Goal: Task Accomplishment & Management: Manage account settings

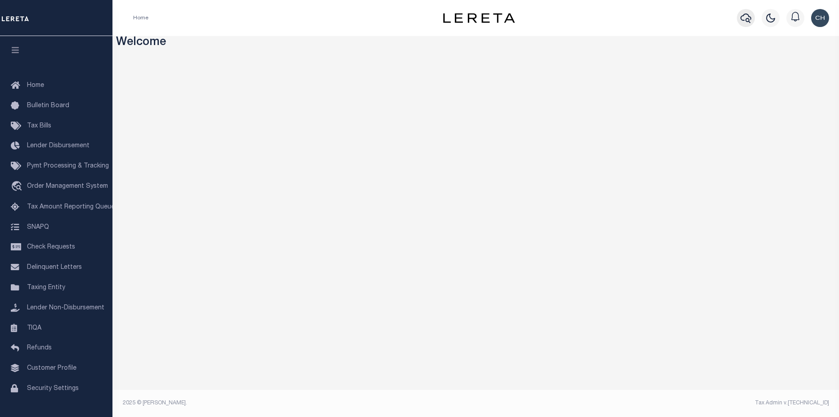
click at [741, 19] on icon "button" at bounding box center [745, 18] width 11 height 11
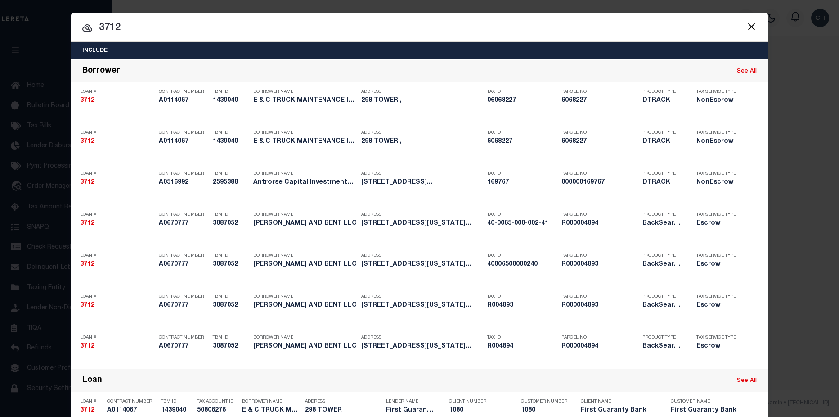
drag, startPoint x: 114, startPoint y: 27, endPoint x: 123, endPoint y: 26, distance: 8.6
click at [123, 26] on input "3712" at bounding box center [419, 28] width 697 height 16
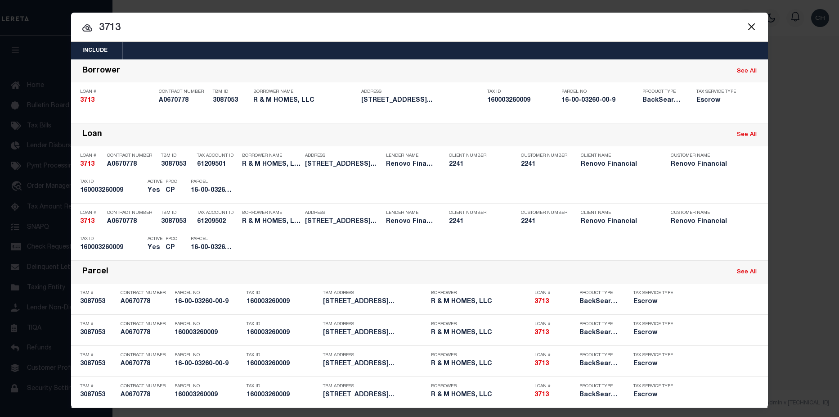
drag, startPoint x: 94, startPoint y: 27, endPoint x: 132, endPoint y: 30, distance: 37.9
click at [132, 30] on input "3713" at bounding box center [419, 28] width 697 height 16
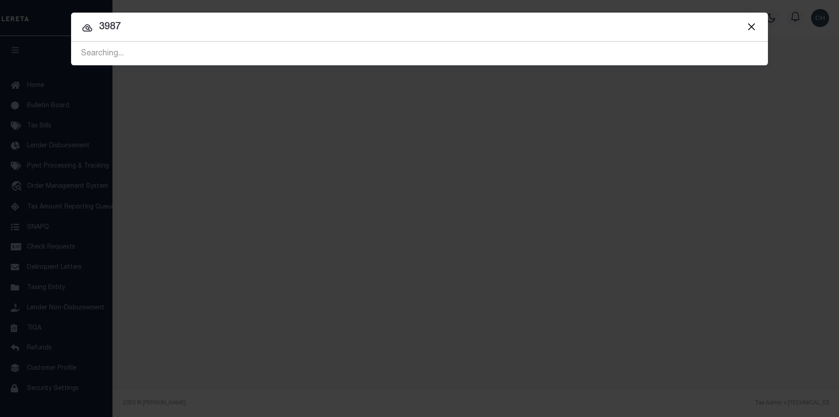
type input "3987"
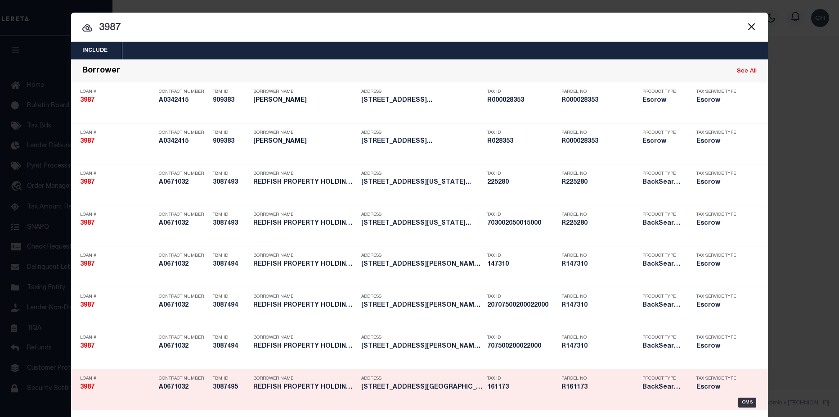
click at [580, 388] on h5 "R161173" at bounding box center [599, 387] width 76 height 8
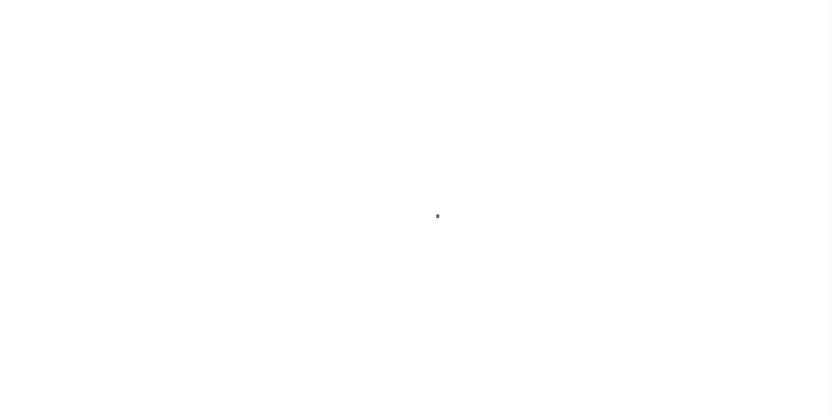
type input "3987"
type input "REDFISH PROPERTY HOLDINGS LLC"
select select
type input "4460 Libbit Avenue"
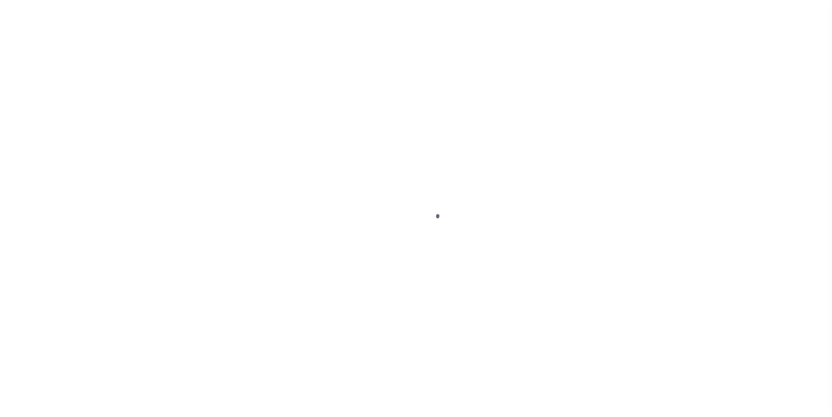
type input "Encino CA 91436"
select select "Escrow"
type input "2919 Forest Hills Drive"
type input "507700050010000"
select select
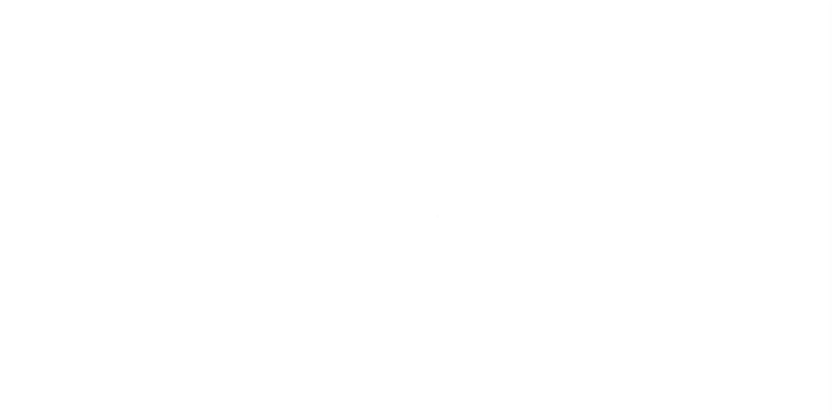
type input "League City, TX 77573"
type input "a0k2L00001Ucri6"
type input "TX"
select select
select select "25066"
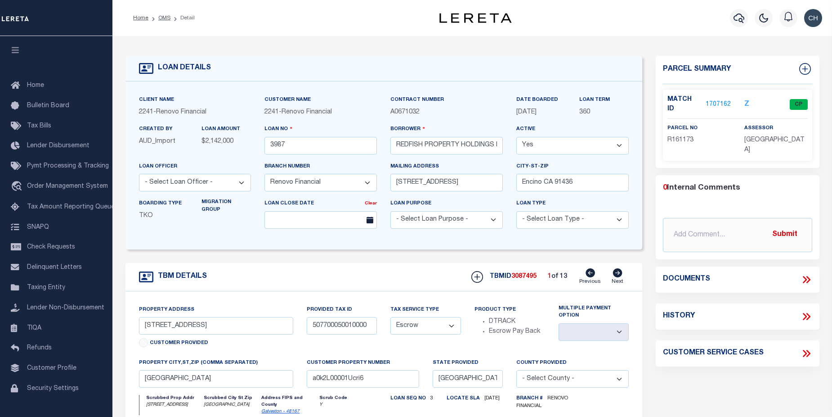
click at [722, 100] on link "1707162" at bounding box center [718, 104] width 25 height 9
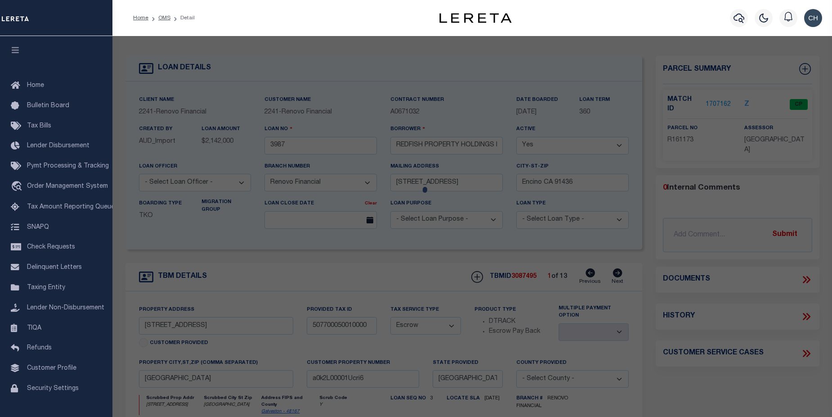
checkbox input "false"
select select "CP"
type input "SWARZMAN LINDA"
select select
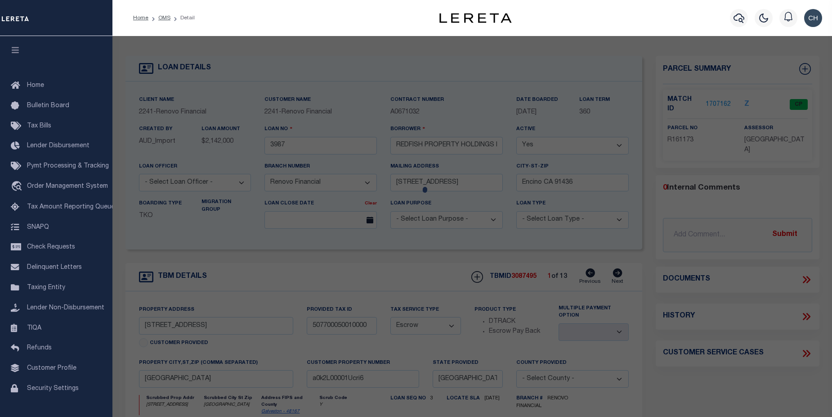
type input "2919 FOREST HILLS DR"
checkbox input "false"
type input "LEAGUE CITY TX 77573"
type textarea "ABST 18 MULDOON M SUR LOT 10 BLK 5 MEADOW BEND SEC 3"
type textarea "Tax ID Special Project"
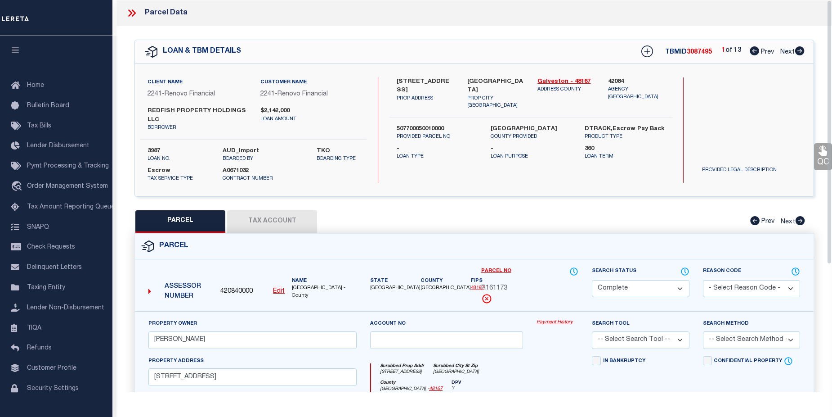
click at [550, 324] on link "Payment History" at bounding box center [558, 323] width 42 height 8
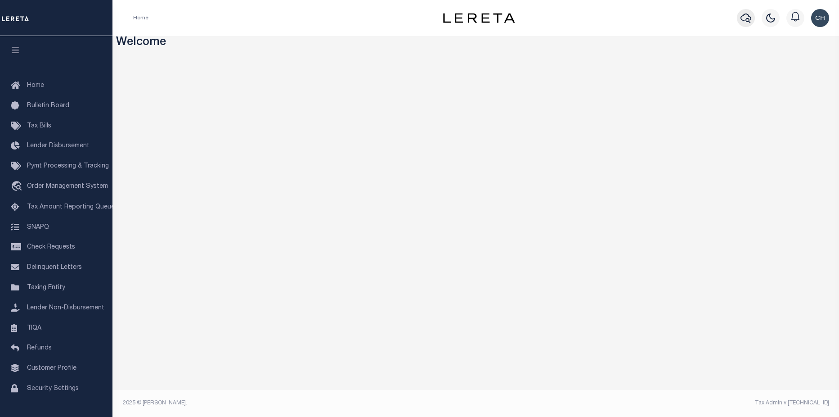
click at [749, 23] on icon "button" at bounding box center [745, 18] width 11 height 11
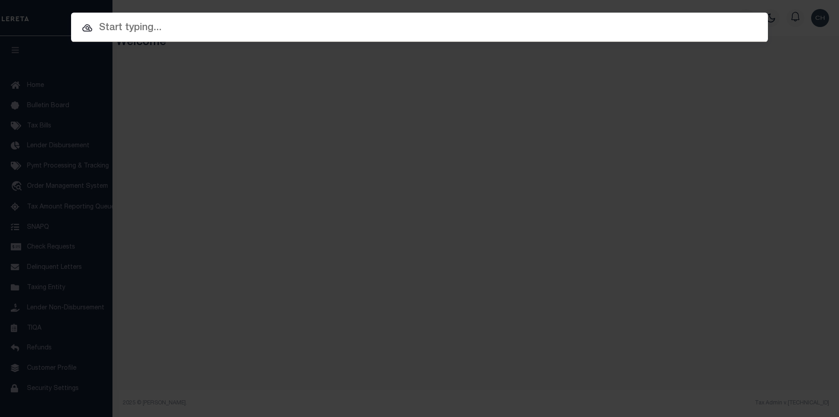
click at [692, 28] on input "text" at bounding box center [419, 28] width 697 height 16
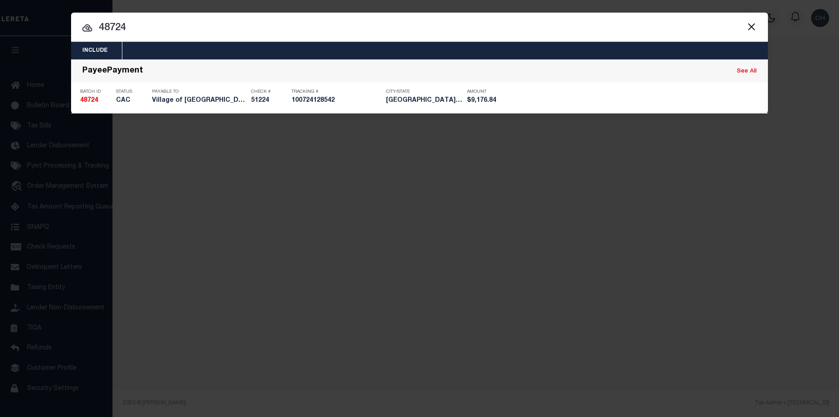
drag, startPoint x: 754, startPoint y: 31, endPoint x: 789, endPoint y: 42, distance: 36.2
click at [754, 31] on button "Close" at bounding box center [751, 27] width 12 height 12
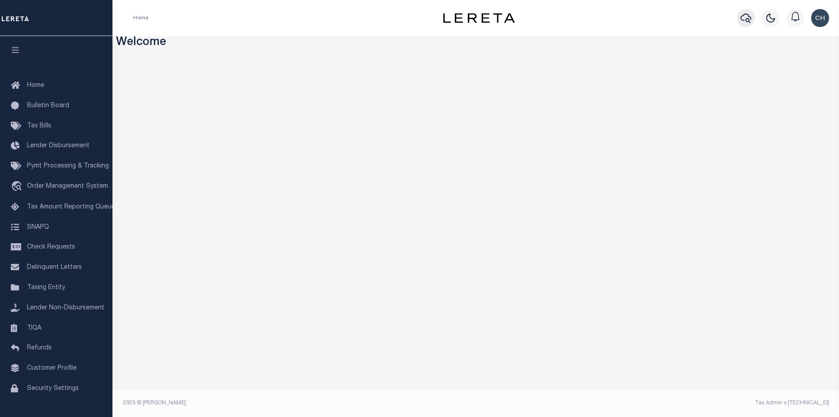
click at [747, 23] on icon "button" at bounding box center [745, 18] width 11 height 11
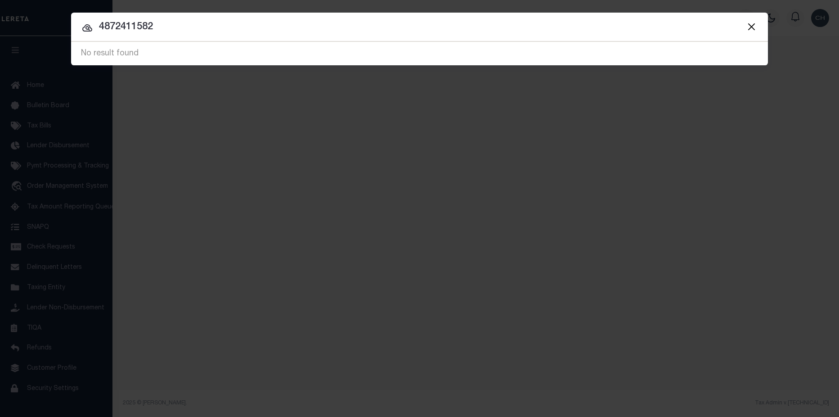
drag, startPoint x: 127, startPoint y: 26, endPoint x: 47, endPoint y: 29, distance: 79.7
click at [47, 29] on div "Include Loans TBM Customers Borrowers Payments (Lender Non-Disb) Payments (Lend…" at bounding box center [419, 208] width 839 height 417
click at [233, 22] on input "11582" at bounding box center [419, 27] width 697 height 16
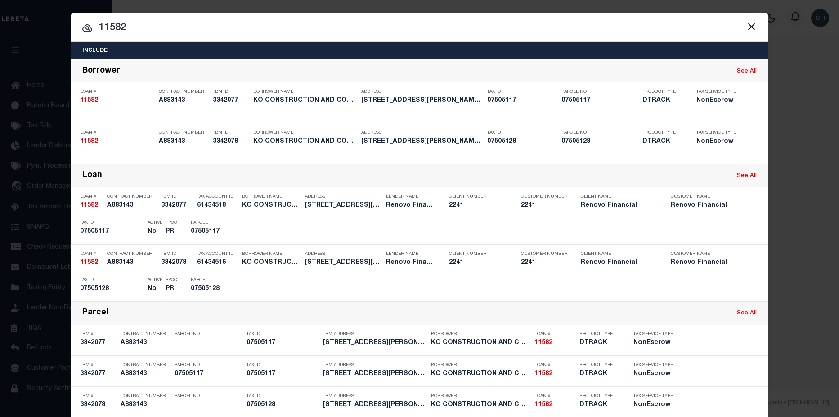
click at [134, 23] on input "11582" at bounding box center [419, 28] width 697 height 16
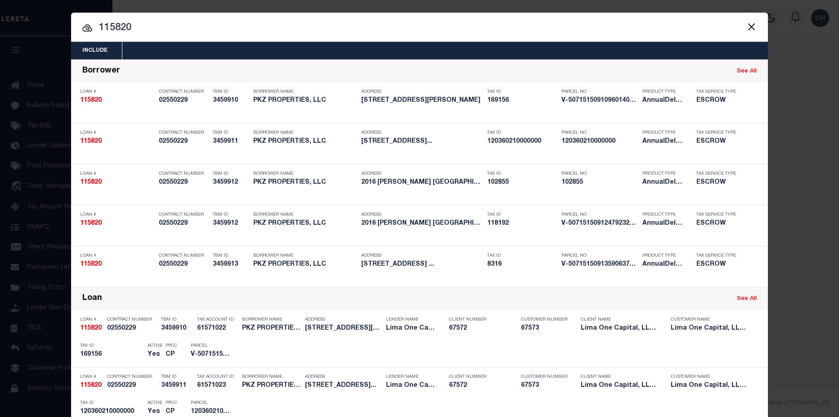
click at [233, 22] on input "115820" at bounding box center [419, 28] width 697 height 16
type input "115820"
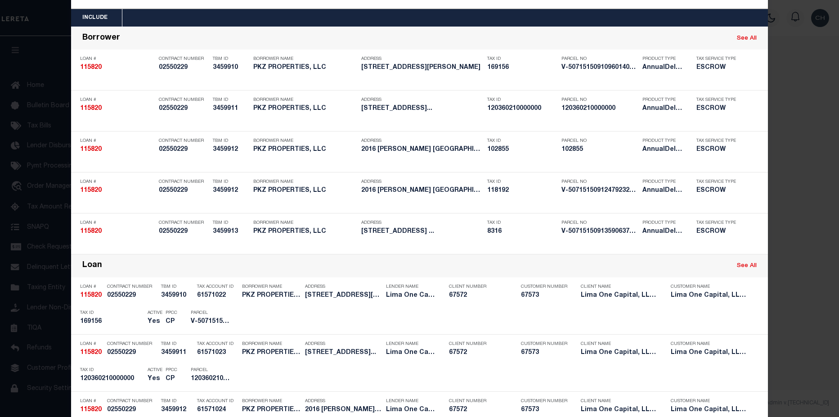
scroll to position [27, 0]
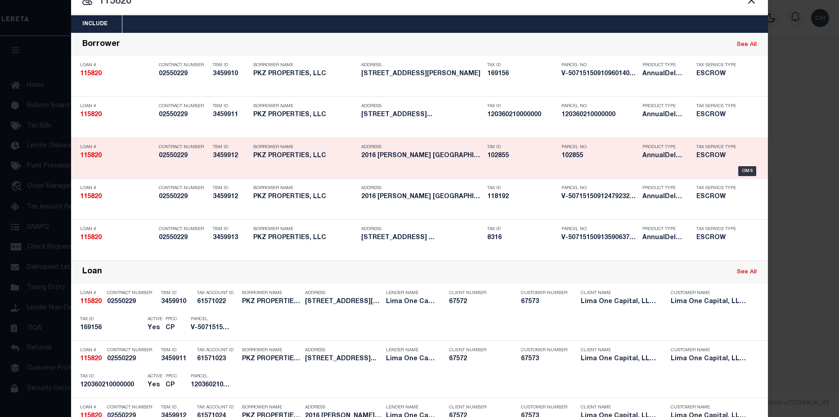
click at [600, 155] on h5 "102855" at bounding box center [599, 156] width 76 height 8
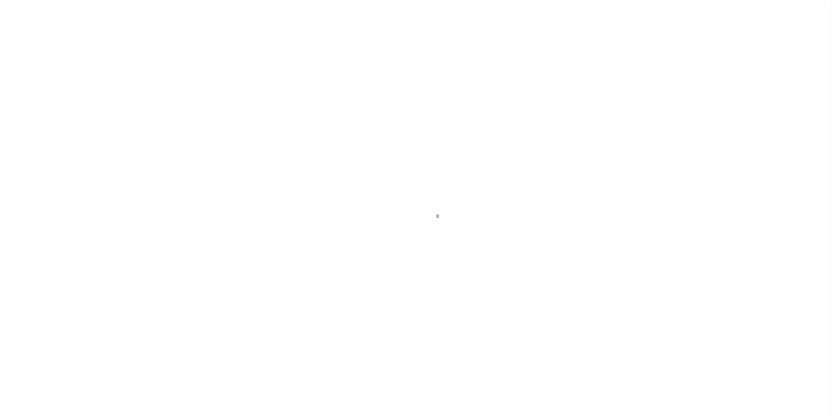
type input "2016 [PERSON_NAME] ST"
select select "Escrow"
select select
type input "GASTONIA NC 28054"
type input "115820-3"
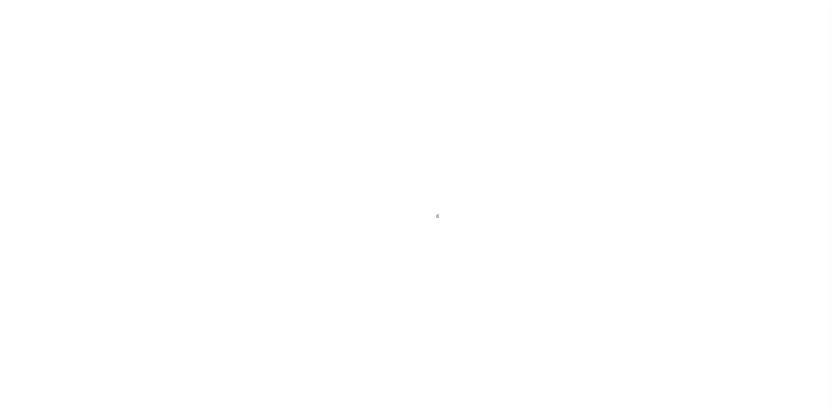
type input "NC"
type textarea "COLLECTOR: ENTITY: PARCEL: 169156"
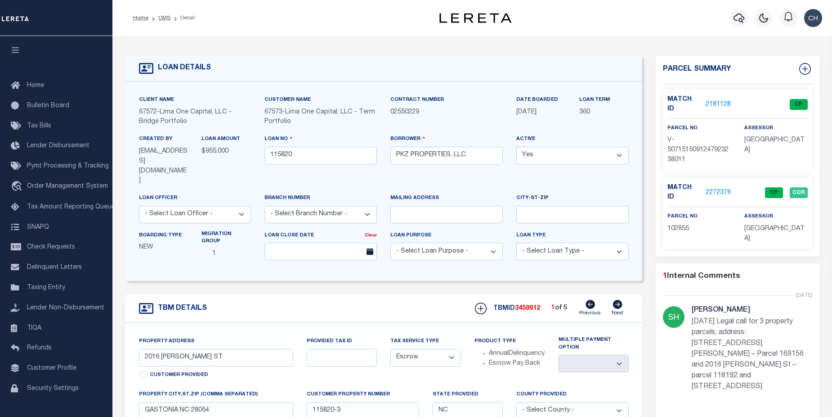
click at [712, 188] on link "2272379" at bounding box center [718, 192] width 25 height 9
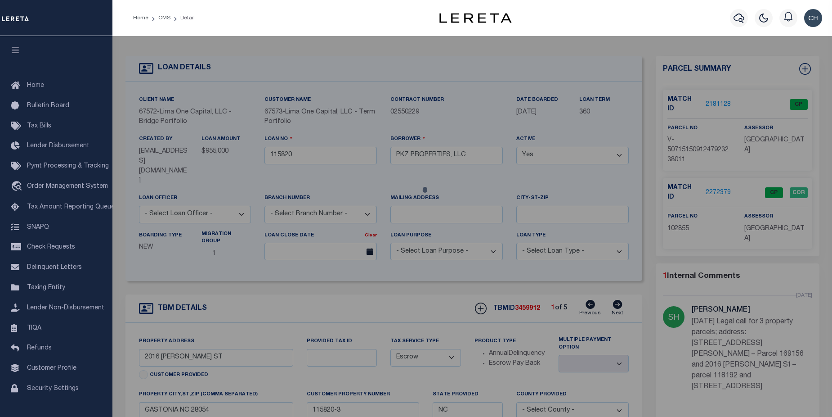
checkbox input "false"
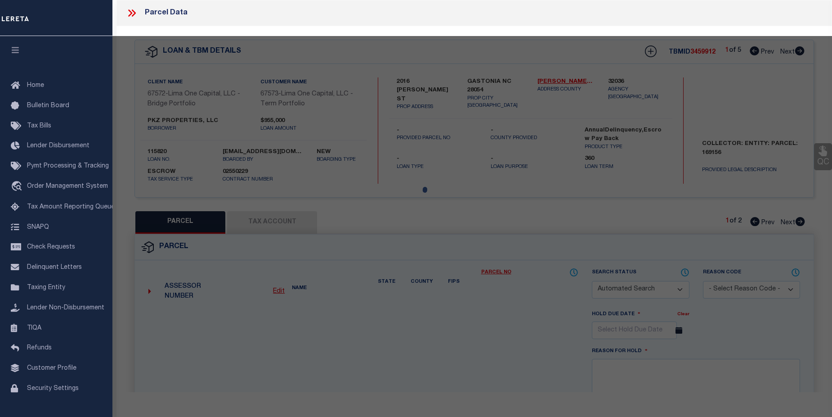
select select "CP"
select select "ADD"
type input "PKZ PROPERTIES LLC,"
select select "AGW"
select select "LEG"
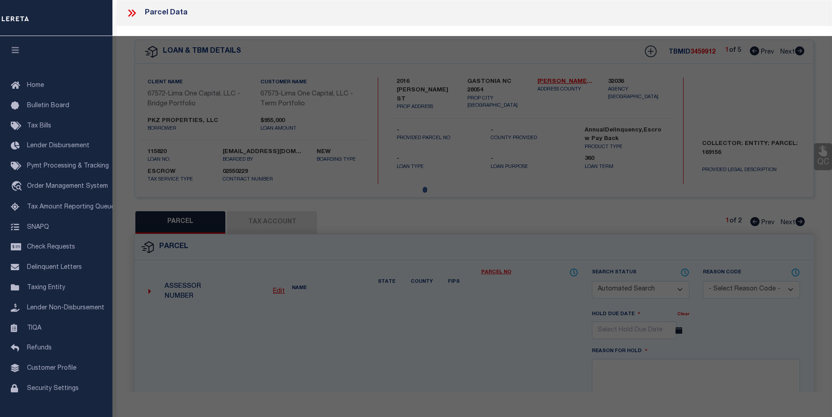
type input "1846 ARKRAY ST"
type input "GASTONIA NC 28052"
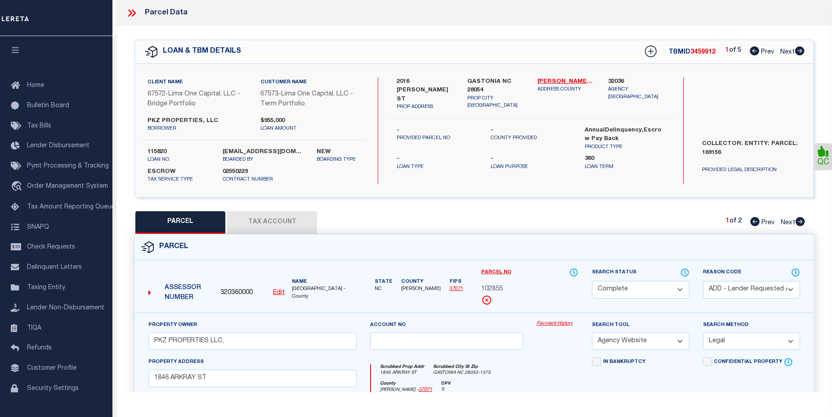
click at [564, 326] on link "Payment History" at bounding box center [558, 324] width 42 height 8
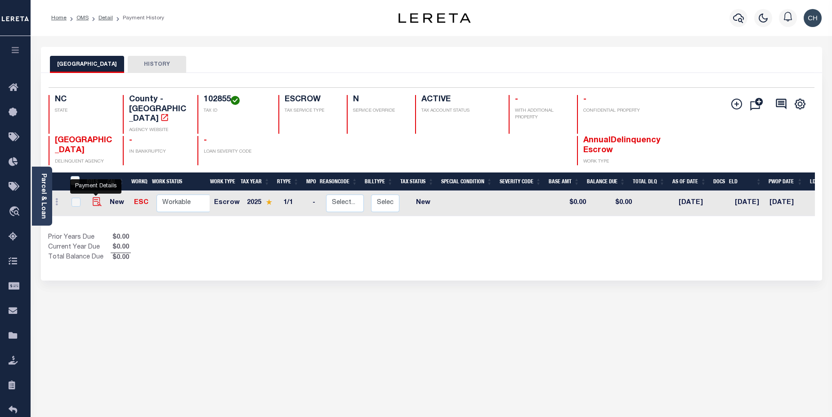
click at [95, 197] on img "" at bounding box center [97, 201] width 9 height 9
checkbox input "true"
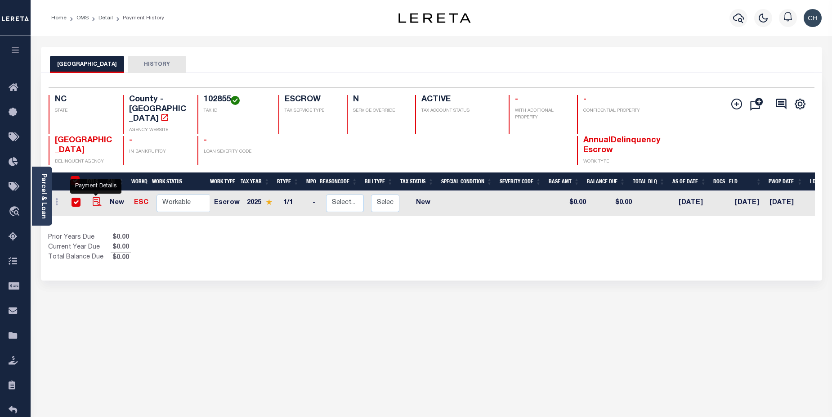
checkbox input "true"
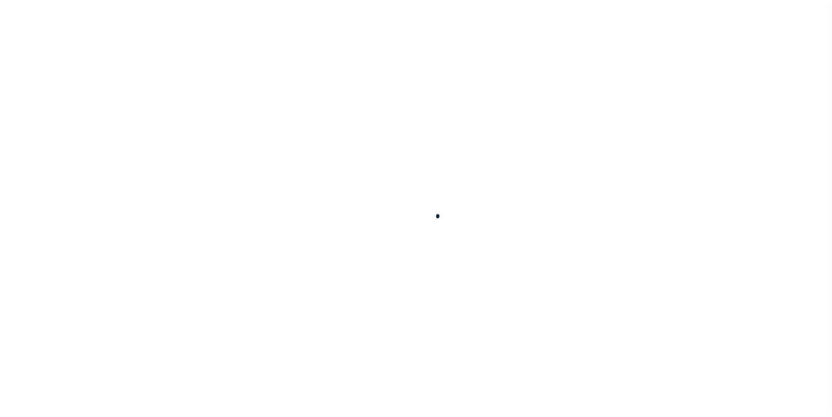
checkbox input "false"
type input "[DATE]"
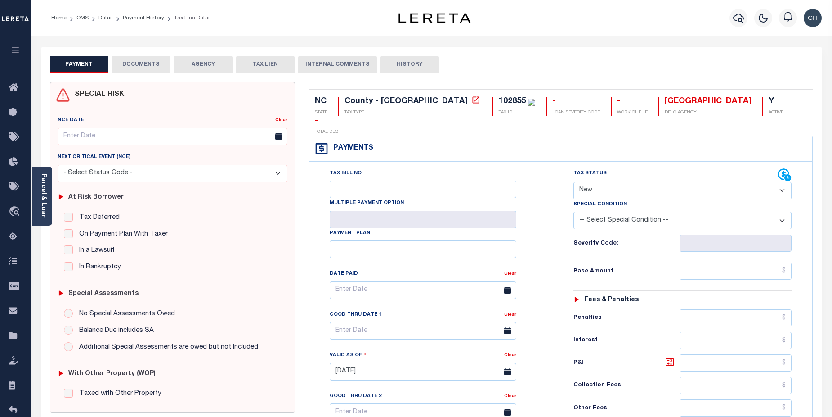
click at [784, 182] on select "- Select Status Code - Open Due/Unpaid Paid Incomplete No Tax Due Internal Refu…" at bounding box center [683, 191] width 219 height 18
select select "DUE"
click at [574, 182] on select "- Select Status Code - Open Due/Unpaid Paid Incomplete No Tax Due Internal Refu…" at bounding box center [683, 191] width 219 height 18
type input "[DATE]"
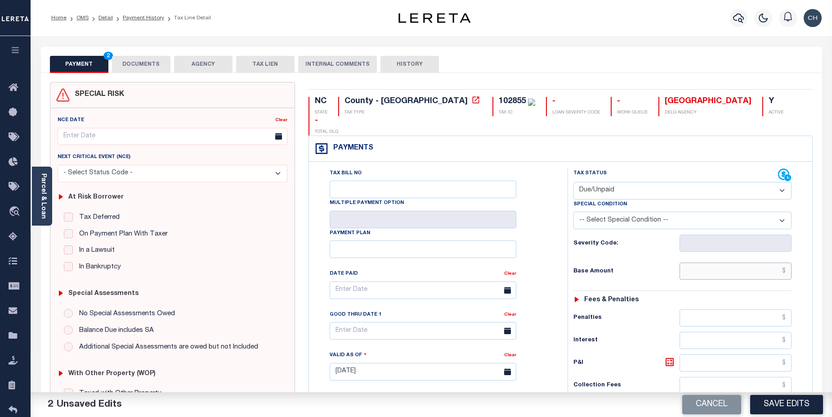
drag, startPoint x: 753, startPoint y: 250, endPoint x: 766, endPoint y: 232, distance: 22.5
click at [753, 262] on input "text" at bounding box center [736, 270] width 112 height 17
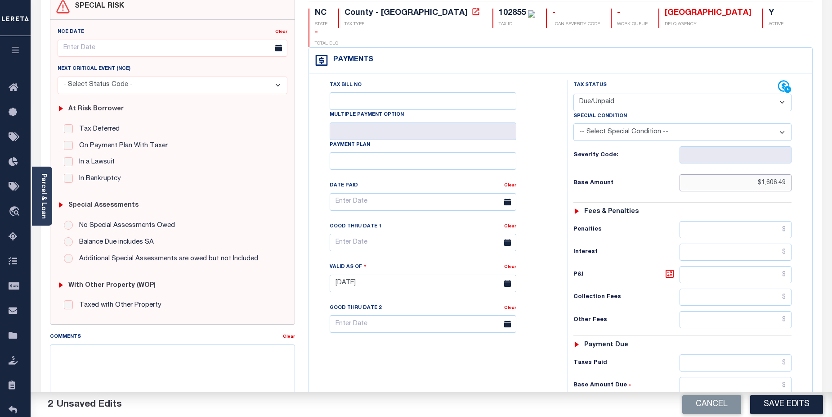
scroll to position [105, 0]
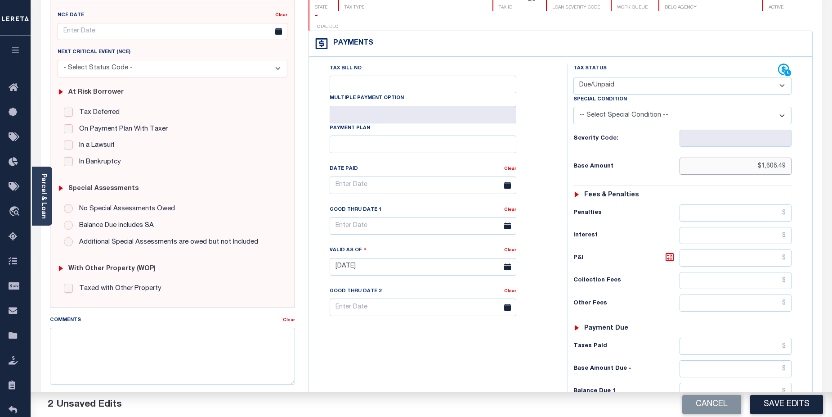
type input "$1,606.49"
click at [727, 382] on input "text" at bounding box center [736, 390] width 112 height 17
type input "$1,606.49"
click at [397, 217] on input "text" at bounding box center [423, 226] width 187 height 18
click at [443, 331] on span "31" at bounding box center [439, 329] width 18 height 18
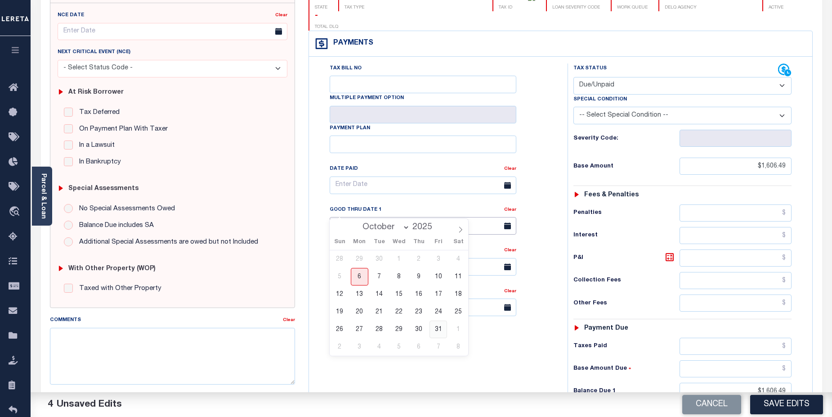
type input "10/31/2025"
click at [86, 331] on textarea "Comments" at bounding box center [173, 356] width 246 height 57
paste textarea "CAS-474377 2025/annual dlq Base $3,323.80 P/I $568.57-Lender Responsibility Tot…"
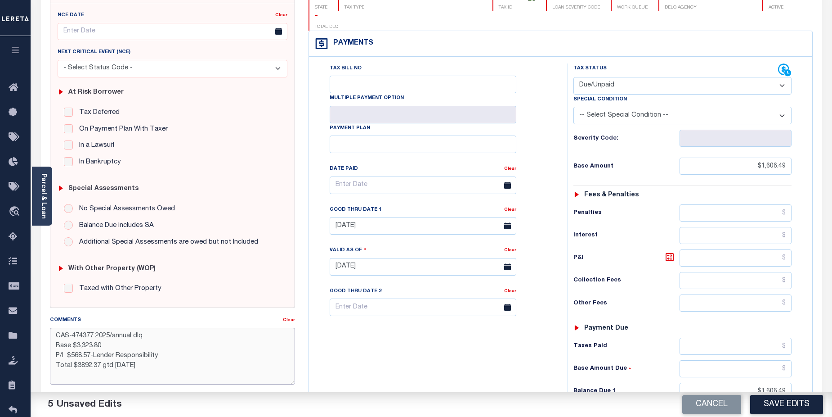
drag, startPoint x: 72, startPoint y: 335, endPoint x: 94, endPoint y: 334, distance: 22.5
click at [94, 334] on textarea "CAS-474377 2025/annual dlq Base $3,323.80 P/I $568.57-Lender Responsibility Tot…" at bounding box center [173, 356] width 246 height 57
drag, startPoint x: 76, startPoint y: 346, endPoint x: 104, endPoint y: 343, distance: 29.0
click at [104, 343] on textarea "CAS-48724 2025/annual dlq Base $3,323.80 P/I $568.57-Lender Responsibility Tota…" at bounding box center [173, 356] width 246 height 57
drag, startPoint x: 76, startPoint y: 354, endPoint x: 90, endPoint y: 354, distance: 14.0
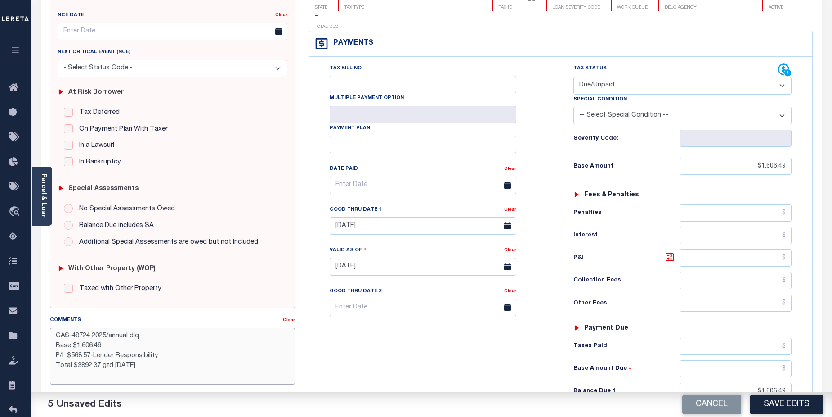
click at [90, 354] on textarea "CAS-48724 2025/annual dlq Base $1,606.49 P/I $568.57-Lender Responsibility Tota…" at bounding box center [173, 356] width 246 height 57
drag, startPoint x: 103, startPoint y: 354, endPoint x: 116, endPoint y: 352, distance: 12.7
click at [116, 352] on textarea "CAS-48724 2025/annual dlq Base $1,606.49 P/I $144.57-Lender Responsibility Tota…" at bounding box center [173, 356] width 246 height 57
drag, startPoint x: 76, startPoint y: 366, endPoint x: 99, endPoint y: 363, distance: 24.0
click at [99, 363] on textarea "CAS-48724 2025/annual dlq Base $1,606.49 P/I $144.57-Lereta Responsibility Tota…" at bounding box center [173, 356] width 246 height 57
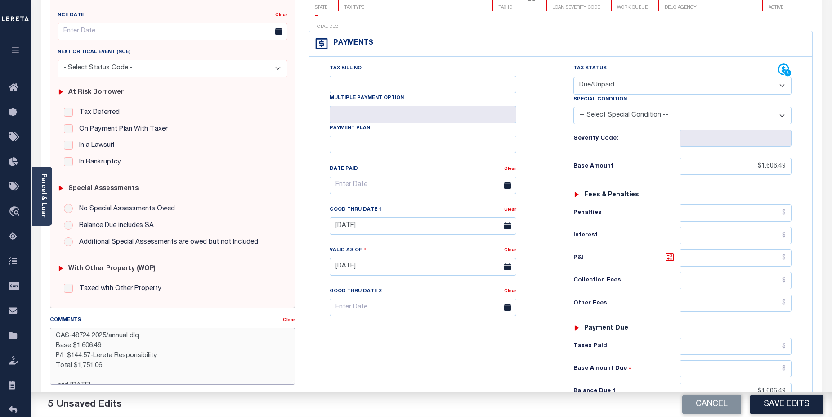
scroll to position [5, 0]
drag, startPoint x: 68, startPoint y: 370, endPoint x: 84, endPoint y: 368, distance: 15.5
click at [84, 368] on textarea "CAS-48724 2025/annual dlq Base $1,606.49 P/I $144.57-Lereta Responsibility Tota…" at bounding box center [173, 356] width 246 height 57
click at [169, 346] on textarea "CAS-48724 2025/annual dlq Base $1,606.49 P/I $144.57-Lereta Responsibility Tota…" at bounding box center [173, 356] width 246 height 57
type textarea "CAS-48724 2025/annual dlq Base $1,606.49 P/I $144.57-Lereta Responsibility( per…"
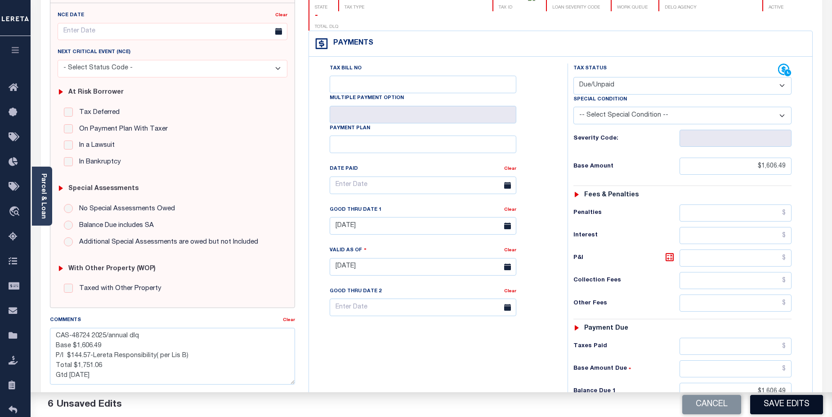
click at [792, 404] on button "Save Edits" at bounding box center [786, 404] width 73 height 19
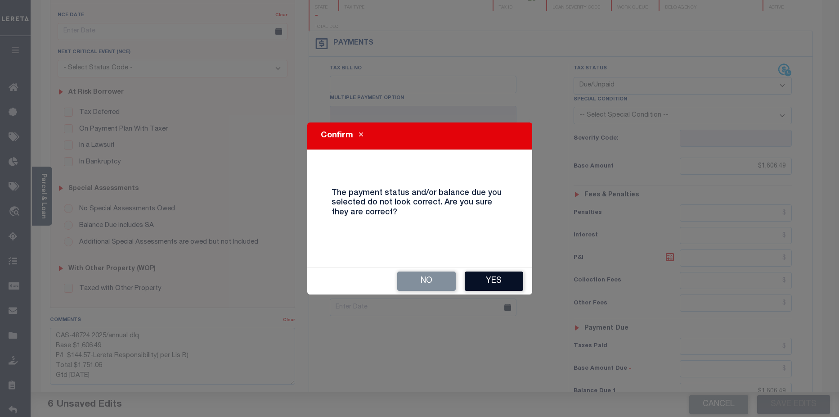
click at [507, 284] on button "Yes" at bounding box center [494, 280] width 58 height 19
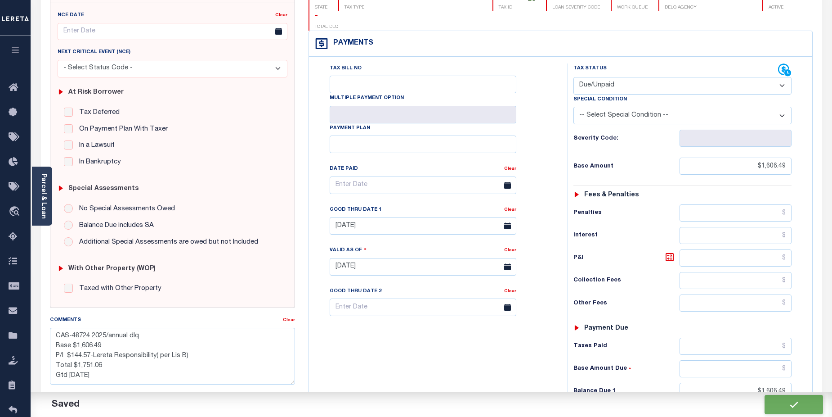
checkbox input "false"
type textarea "CAS-48724 2025/annual dlq Base $1,606.49 P/I $144.57-Lereta Responsibility( per…"
type input "$1,606.49"
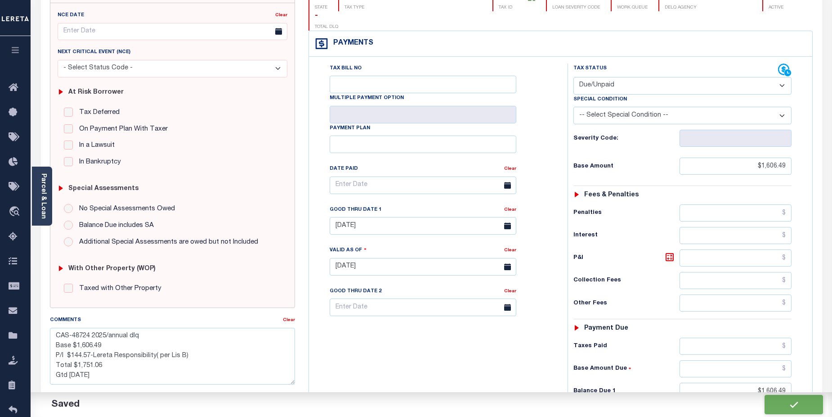
type input "$1,606.49"
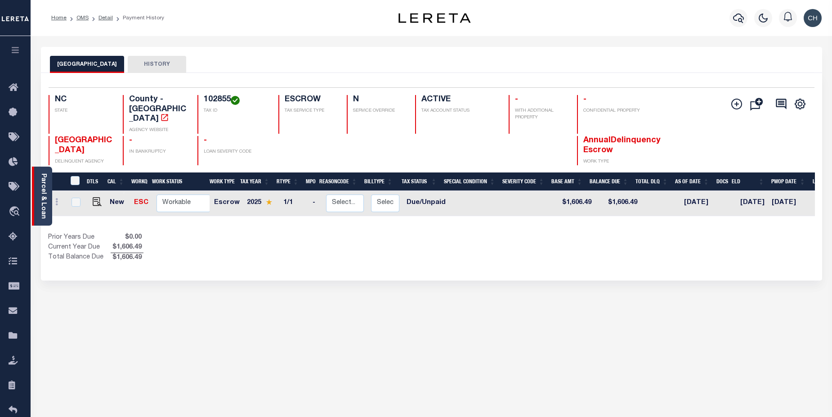
click at [38, 198] on div "Parcel & Loan" at bounding box center [42, 195] width 20 height 59
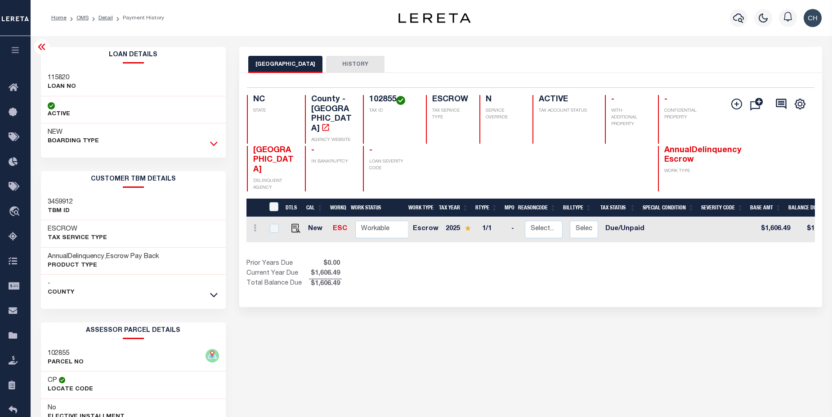
click at [211, 142] on icon at bounding box center [214, 143] width 8 height 9
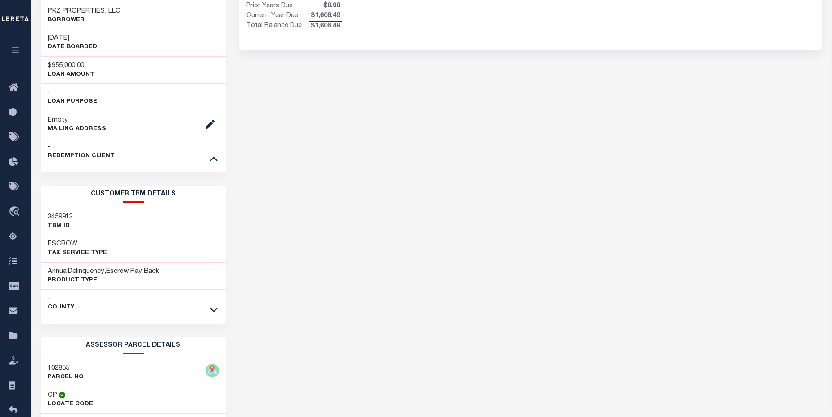
scroll to position [262, 0]
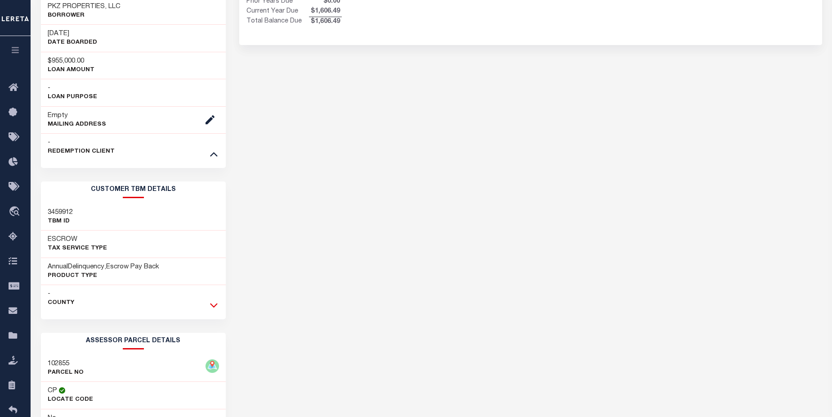
click at [211, 307] on icon at bounding box center [214, 304] width 8 height 9
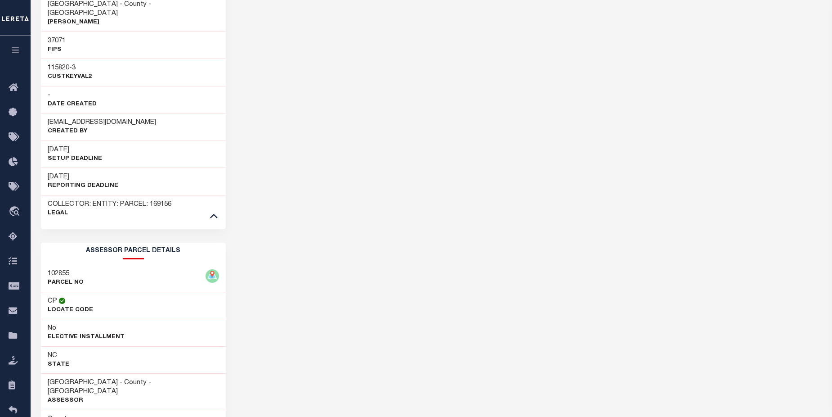
scroll to position [711, 0]
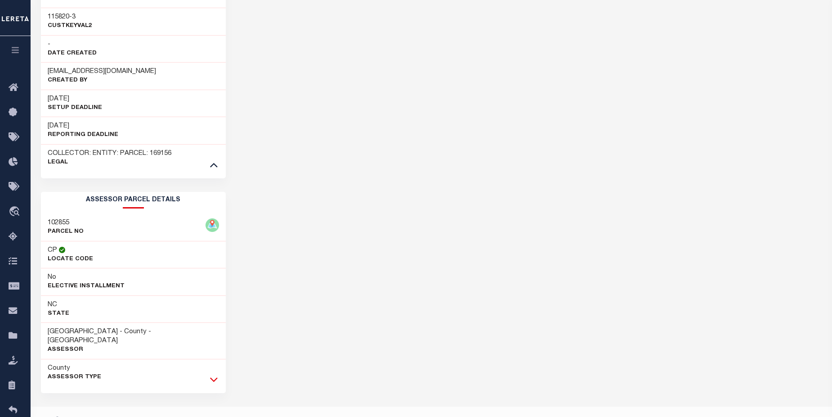
click at [215, 377] on icon at bounding box center [214, 379] width 8 height 4
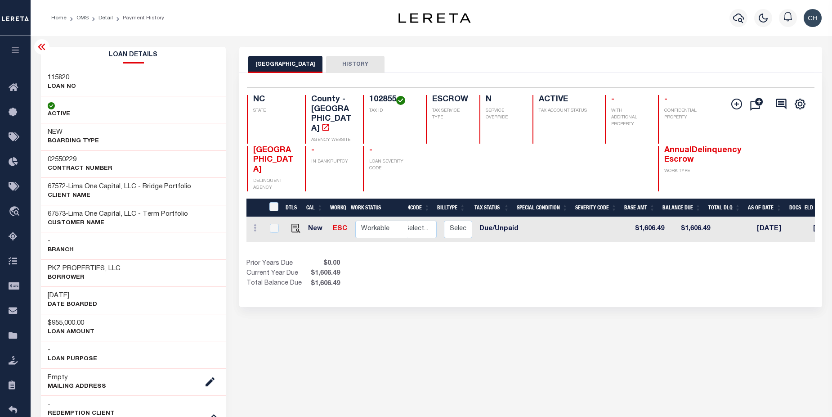
scroll to position [0, 0]
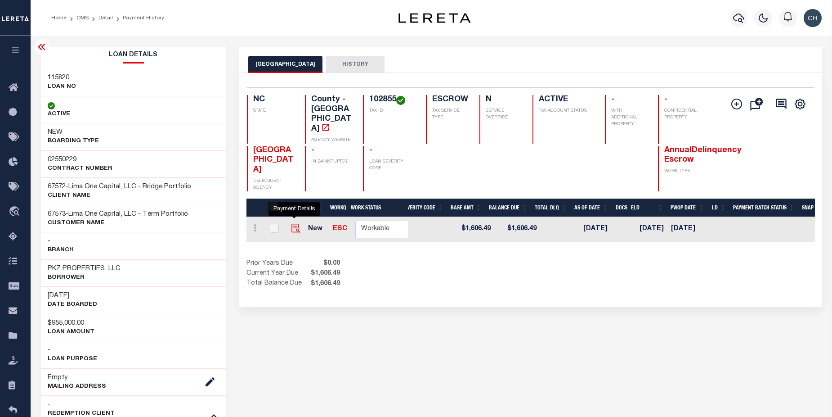
click at [296, 224] on img "" at bounding box center [296, 228] width 9 height 9
checkbox input "true"
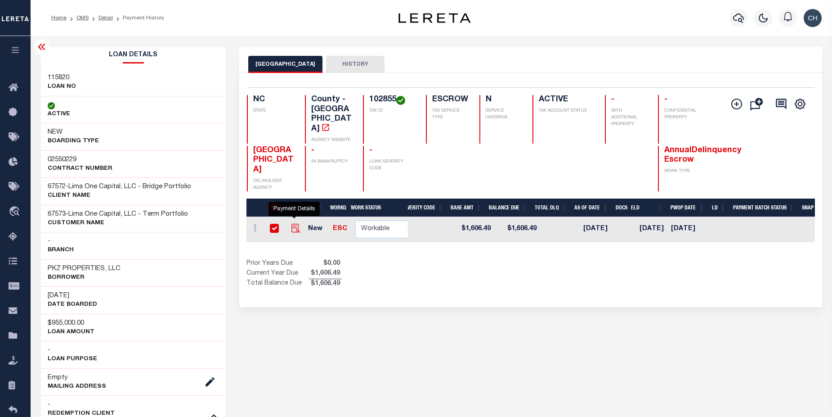
checkbox input "true"
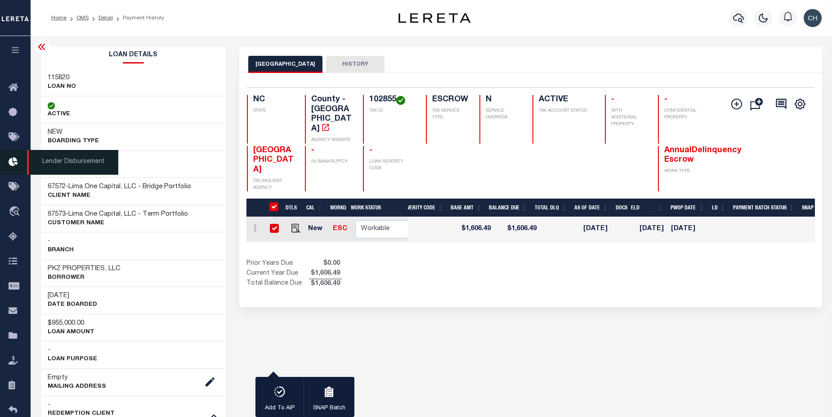
click at [13, 162] on icon at bounding box center [16, 162] width 14 height 11
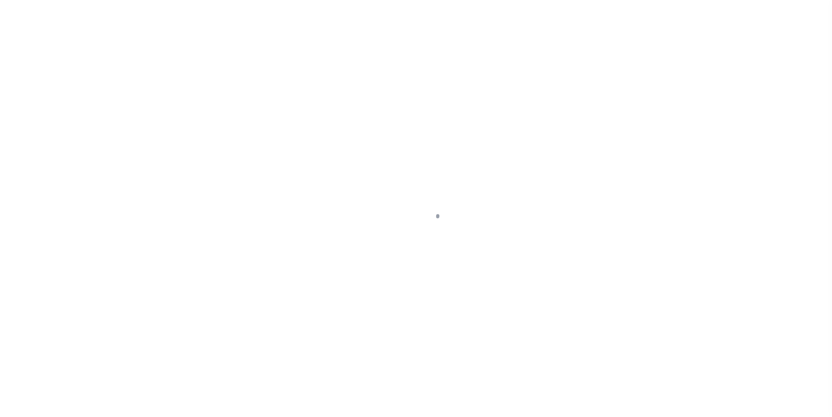
select select "DUE"
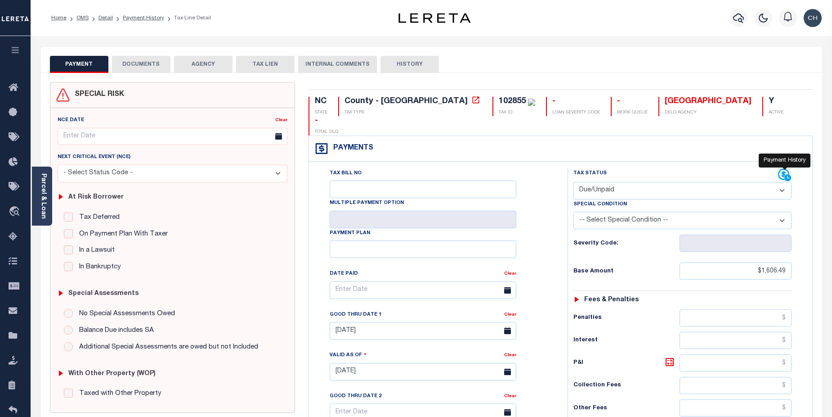
click at [782, 168] on icon at bounding box center [784, 174] width 13 height 13
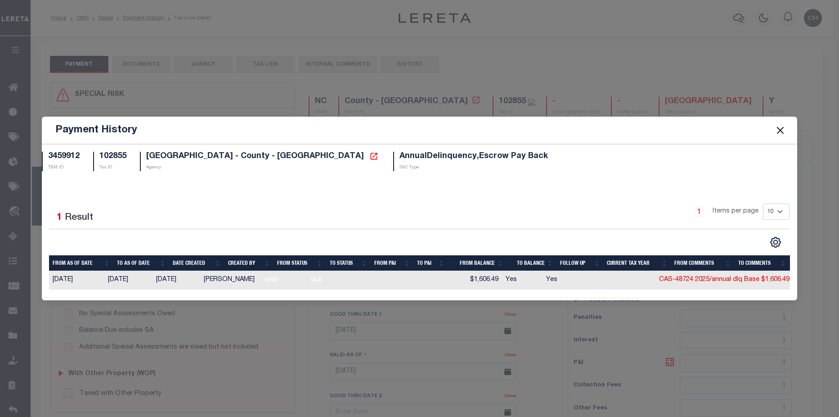
click at [786, 130] on span at bounding box center [780, 129] width 34 height 25
click at [780, 129] on button "Close" at bounding box center [781, 130] width 12 height 12
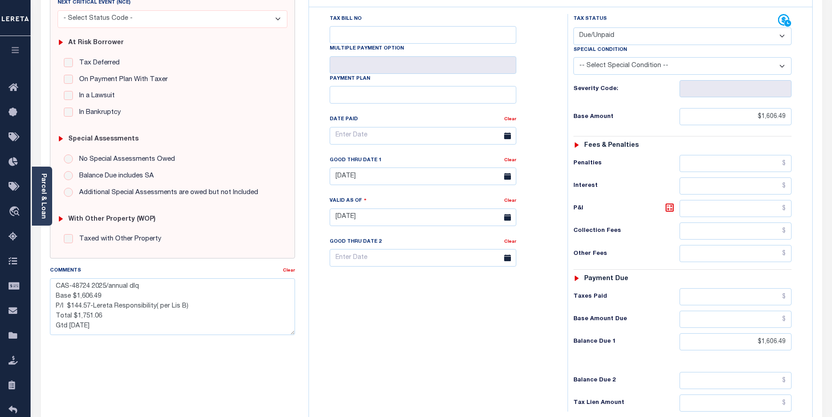
scroll to position [68, 0]
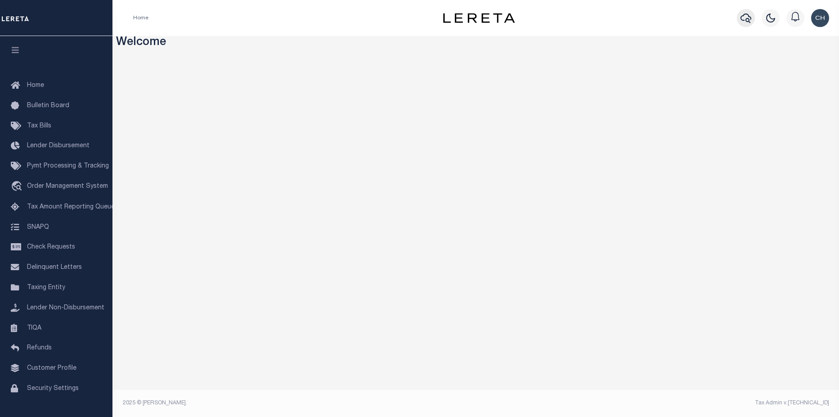
click at [746, 17] on icon "button" at bounding box center [745, 18] width 11 height 11
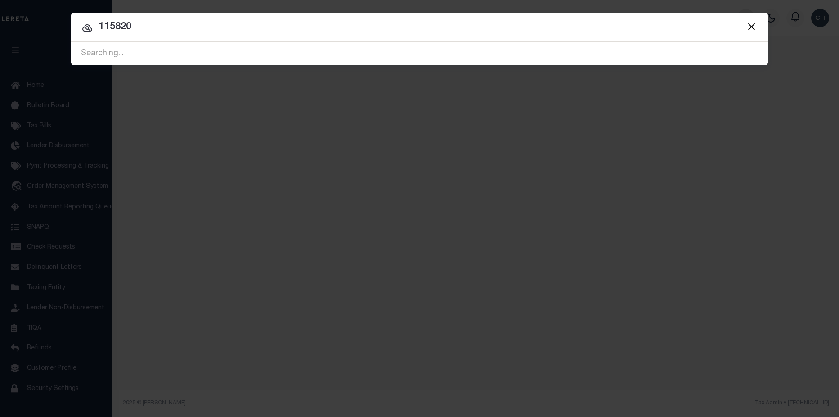
type input "115820"
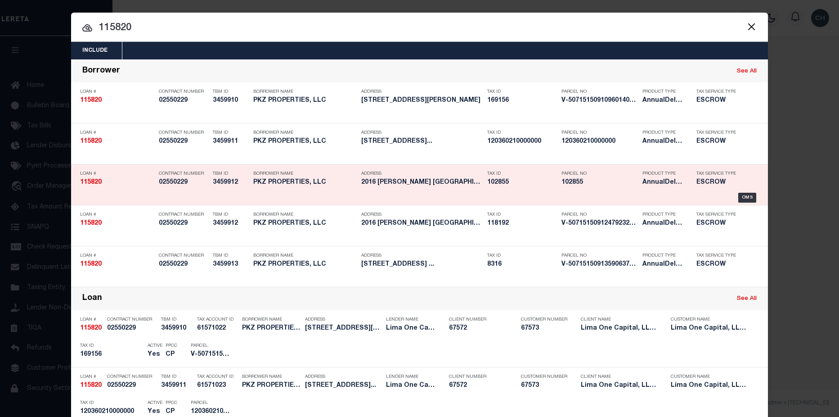
click at [562, 184] on h5 "102855" at bounding box center [599, 183] width 76 height 8
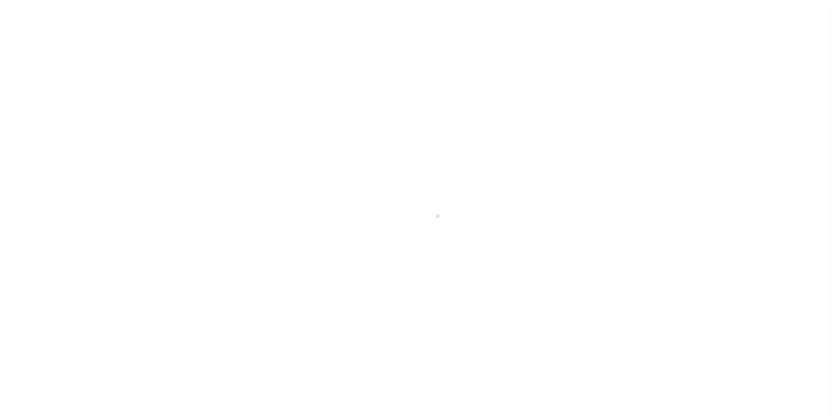
type input "2016 [PERSON_NAME] ST"
select select "Escrow"
select select
type input "GASTONIA NC 28054"
type input "115820-3"
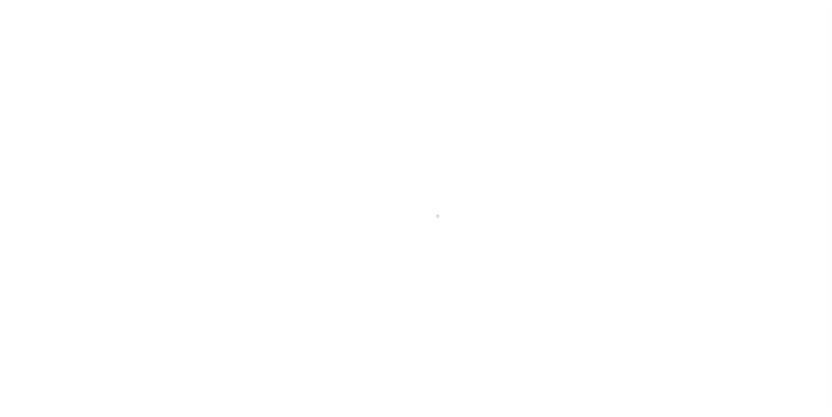
type input "NC"
type textarea "COLLECTOR: ENTITY: PARCEL: 169156"
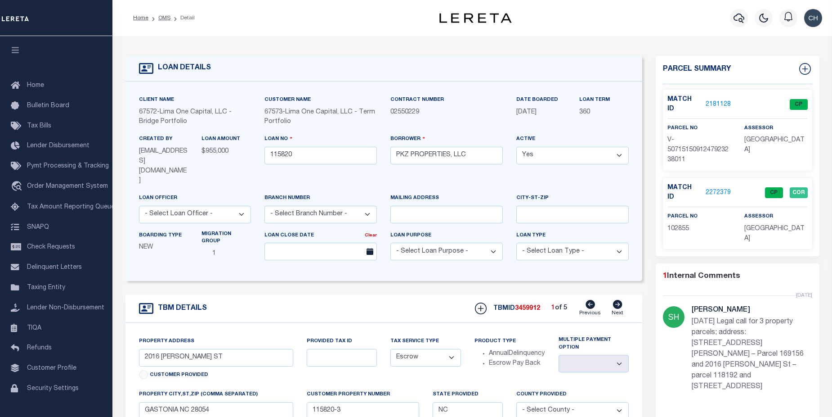
click at [717, 188] on link "2272379" at bounding box center [718, 192] width 25 height 9
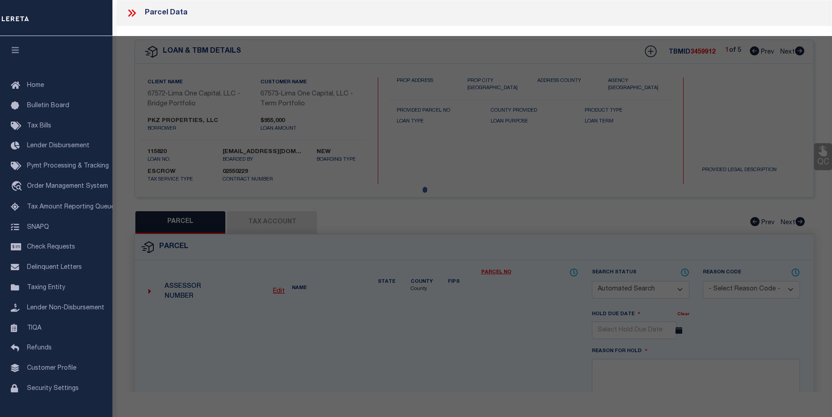
checkbox input "false"
select select "CP"
select select "ADD"
type input "PKZ PROPERTIES LLC,"
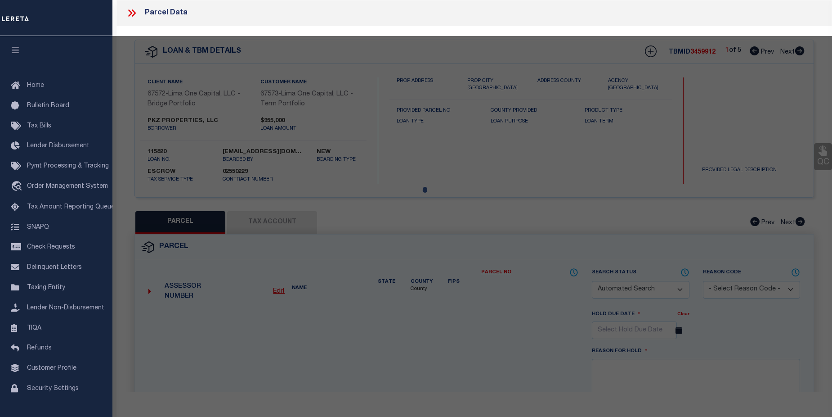
select select "AGW"
select select "LEG"
type input "1846 ARKRAY ST"
type input "GASTONIA NC 28052"
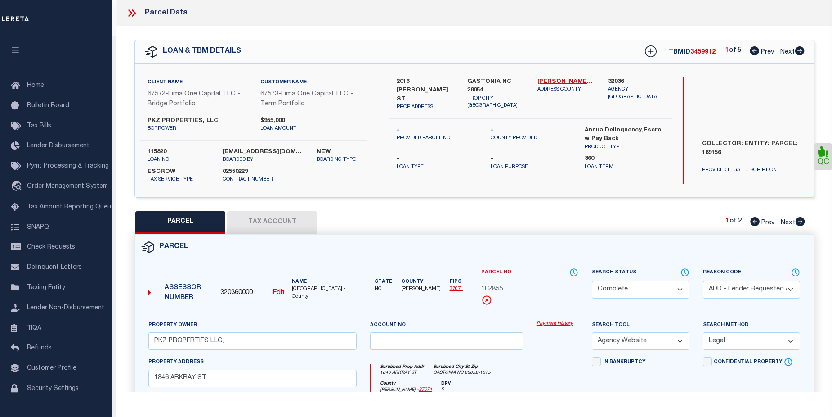
click at [565, 328] on div "Payment History" at bounding box center [557, 338] width 55 height 37
click at [565, 324] on link "Payment History" at bounding box center [558, 324] width 42 height 8
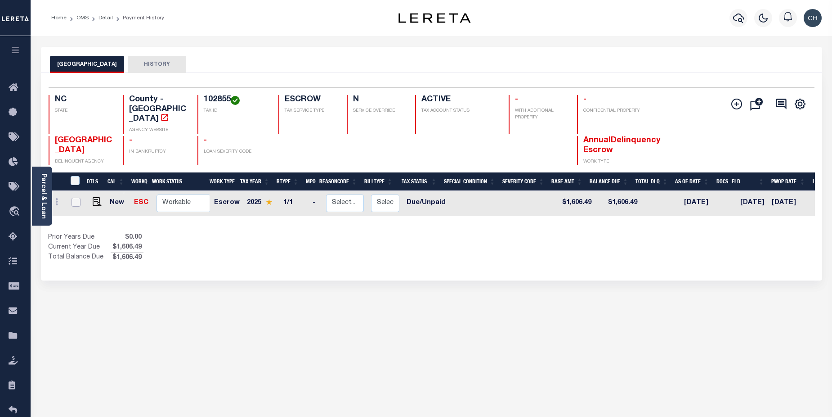
click at [73, 197] on input "checkbox" at bounding box center [76, 201] width 9 height 9
checkbox input "true"
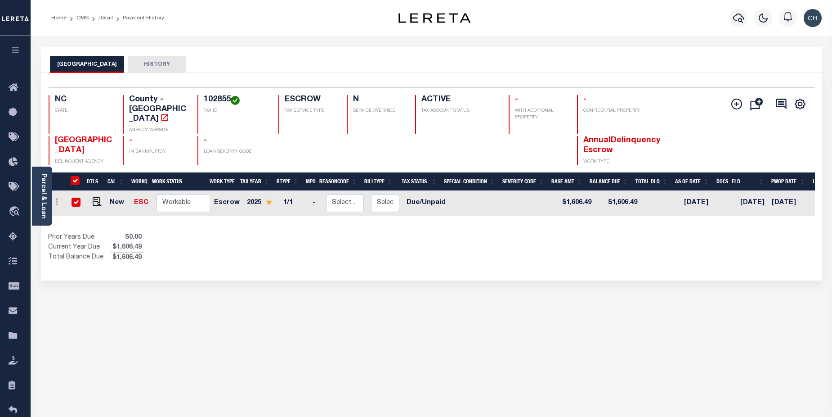
checkbox input "true"
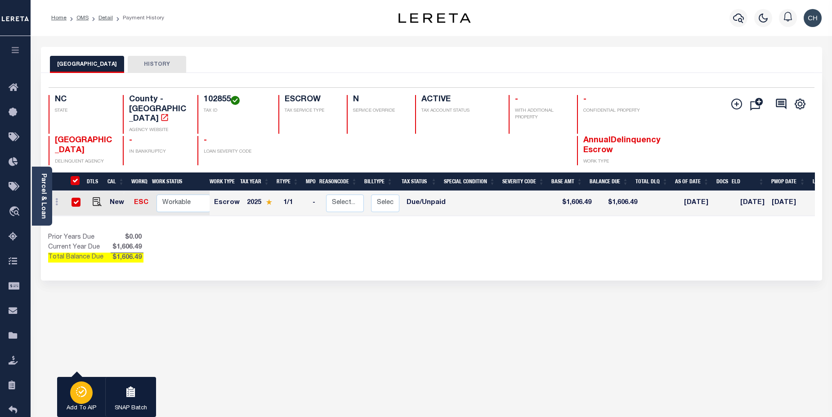
click at [77, 399] on div "button" at bounding box center [81, 392] width 22 height 22
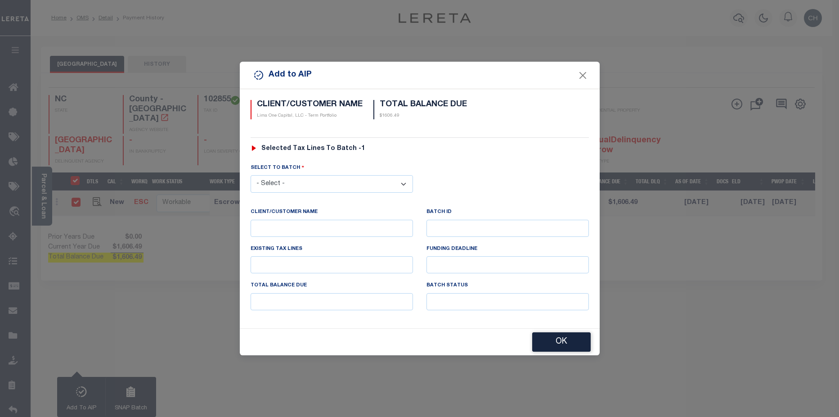
click at [405, 182] on select "- Select - 45186 45191 45195 45200 45202 45203 45206 45214 45215 45216 45218 45…" at bounding box center [332, 184] width 162 height 18
select select "46557"
click at [251, 175] on select "- Select - 45186 45191 45195 45200 45202 45203 45206 45214 45215 45216 45218 45…" at bounding box center [332, 184] width 162 height 18
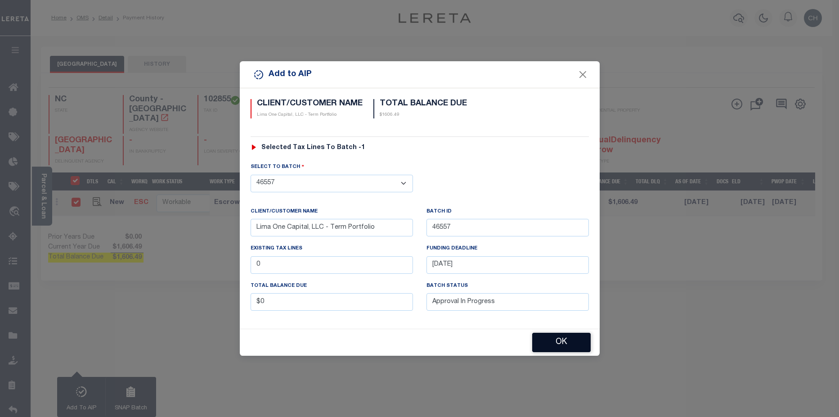
click at [568, 346] on button "OK" at bounding box center [561, 341] width 58 height 19
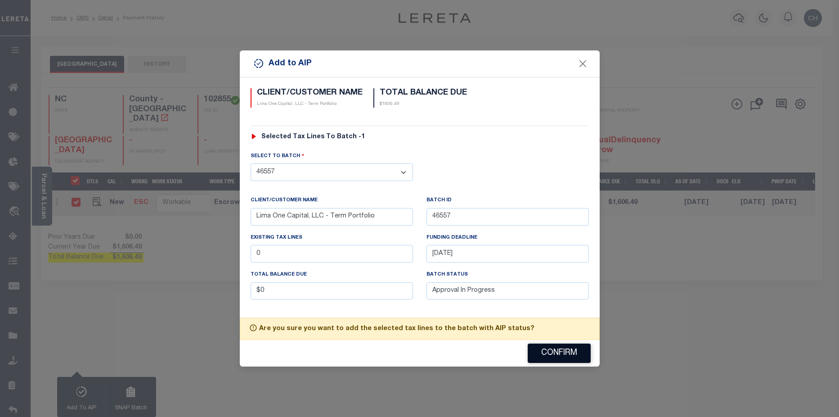
click at [566, 351] on button "Confirm" at bounding box center [559, 352] width 63 height 19
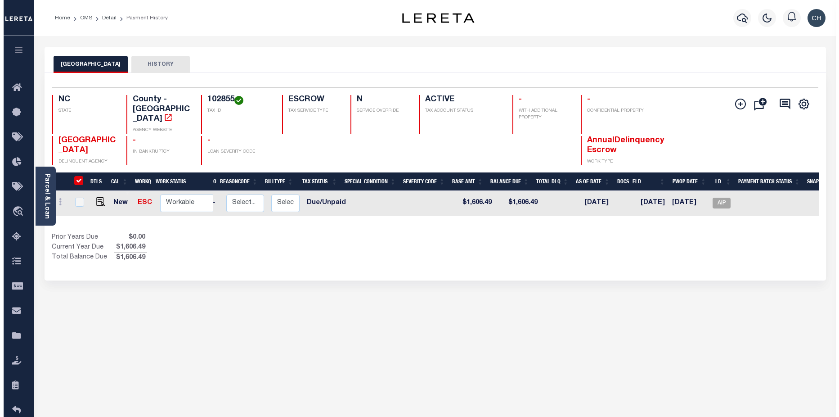
scroll to position [0, 108]
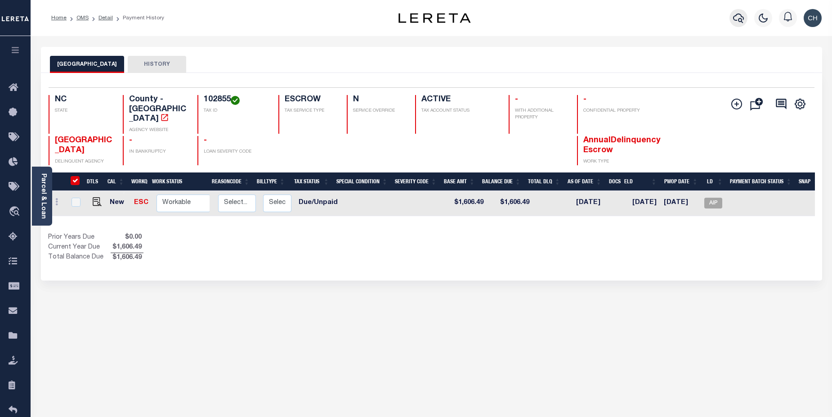
click at [744, 17] on icon "button" at bounding box center [738, 18] width 11 height 11
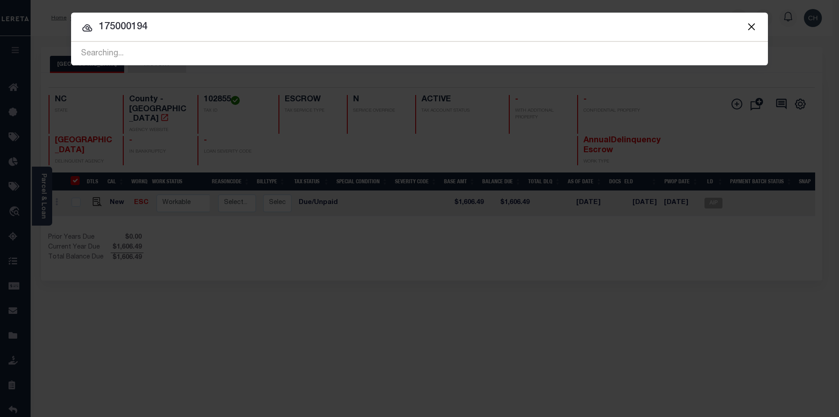
type input "175000194"
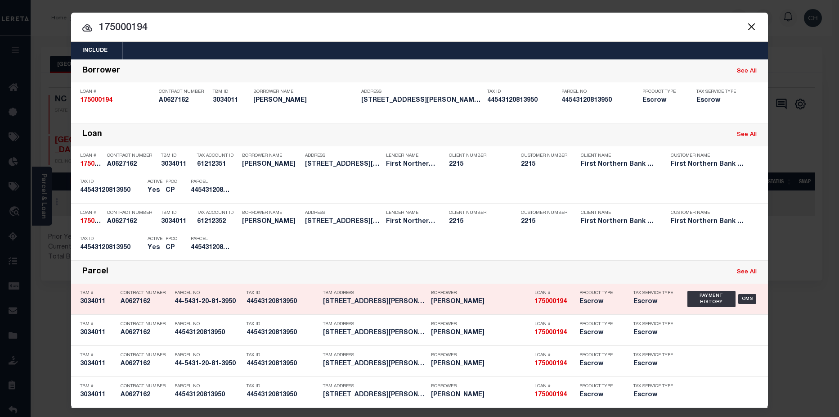
click at [587, 307] on div "Product Type Escrow" at bounding box center [599, 299] width 40 height 26
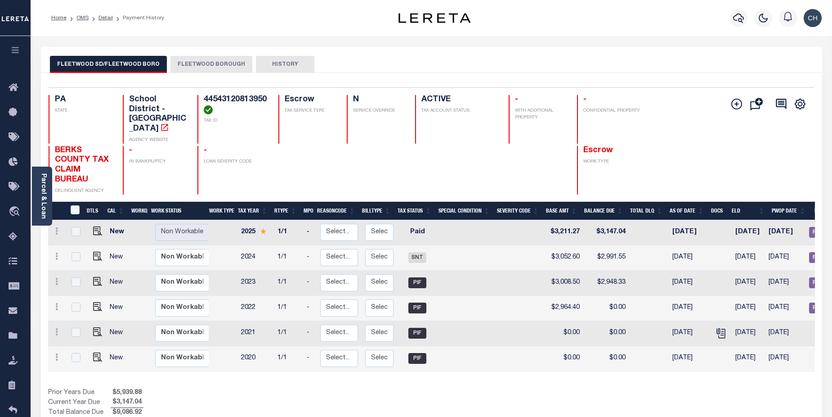
click at [224, 64] on button "FLEETWOOD BOROUGH" at bounding box center [212, 64] width 82 height 17
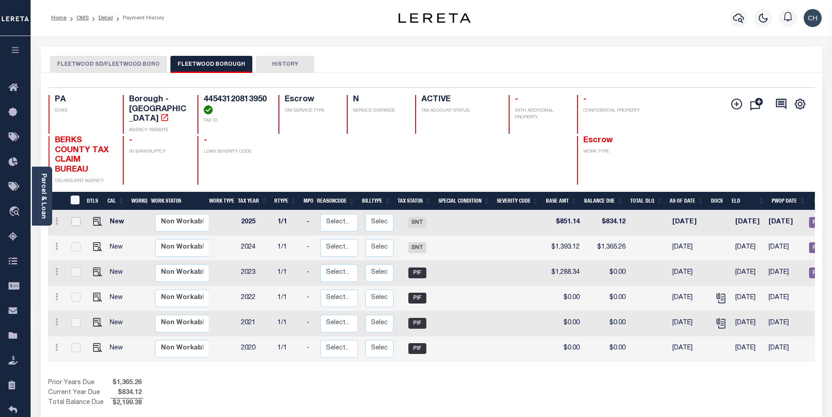
click at [74, 217] on input "checkbox" at bounding box center [76, 221] width 9 height 9
checkbox input "true"
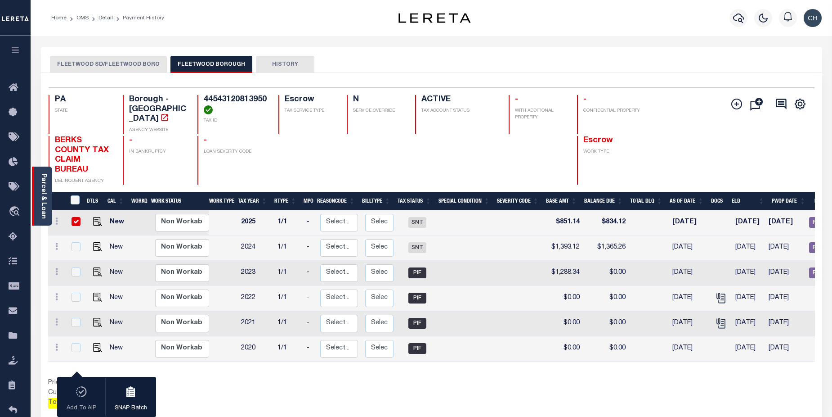
click at [43, 184] on link "Parcel & Loan" at bounding box center [43, 195] width 6 height 45
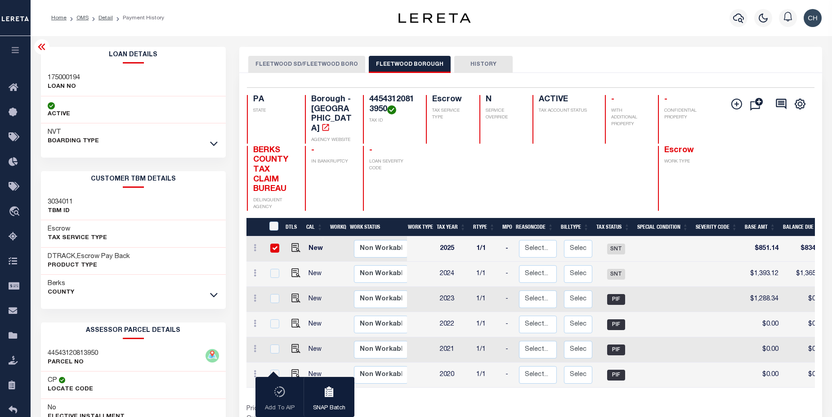
click at [210, 146] on link at bounding box center [214, 143] width 10 height 6
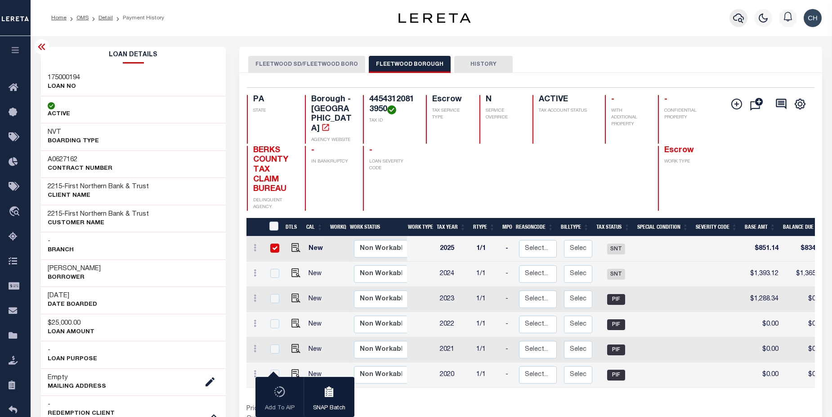
click at [740, 21] on icon "button" at bounding box center [738, 18] width 11 height 11
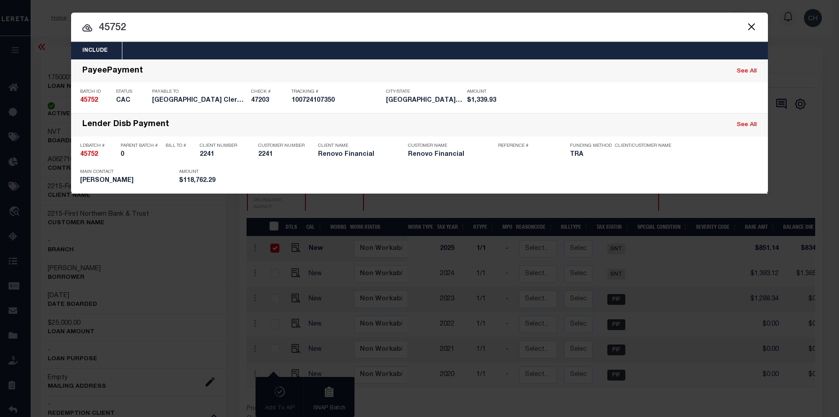
click at [752, 24] on button "Close" at bounding box center [751, 27] width 12 height 12
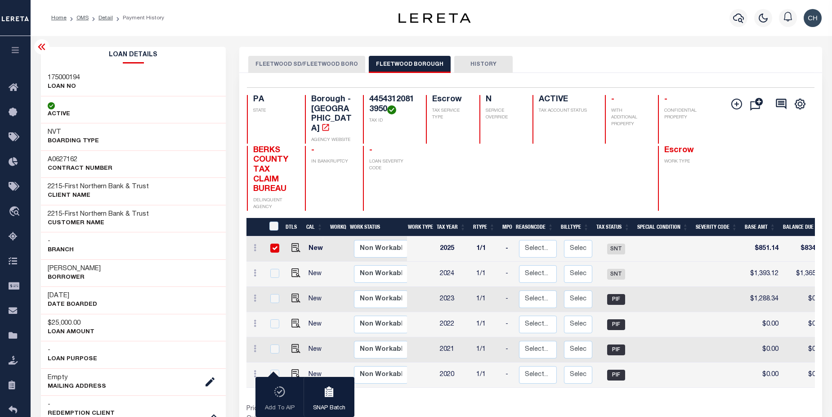
click at [736, 28] on div at bounding box center [739, 17] width 25 height 31
click at [740, 18] on icon "button" at bounding box center [738, 18] width 11 height 11
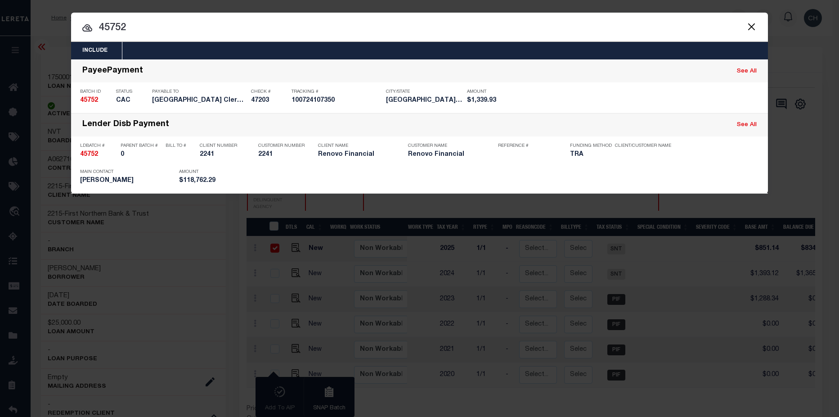
drag, startPoint x: 99, startPoint y: 25, endPoint x: 139, endPoint y: 29, distance: 39.8
click at [139, 29] on input "45752" at bounding box center [419, 28] width 697 height 16
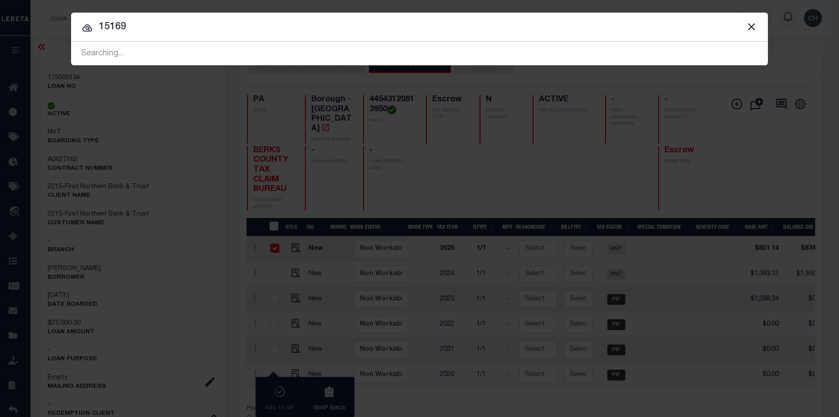
type input "15169"
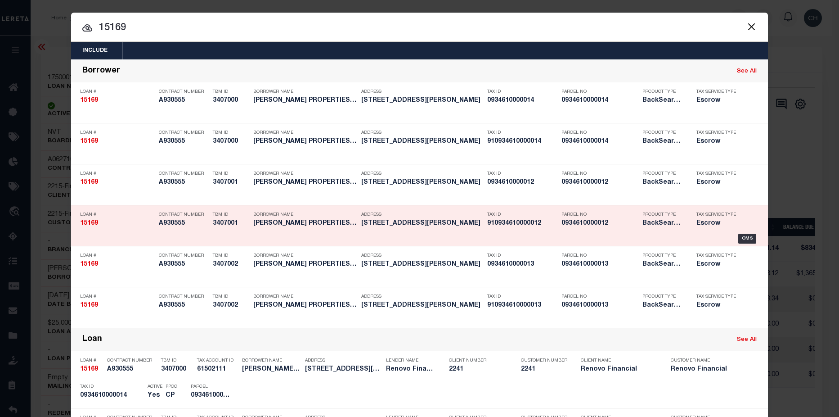
click at [505, 232] on div "Tax ID 910934610000012" at bounding box center [522, 220] width 70 height 26
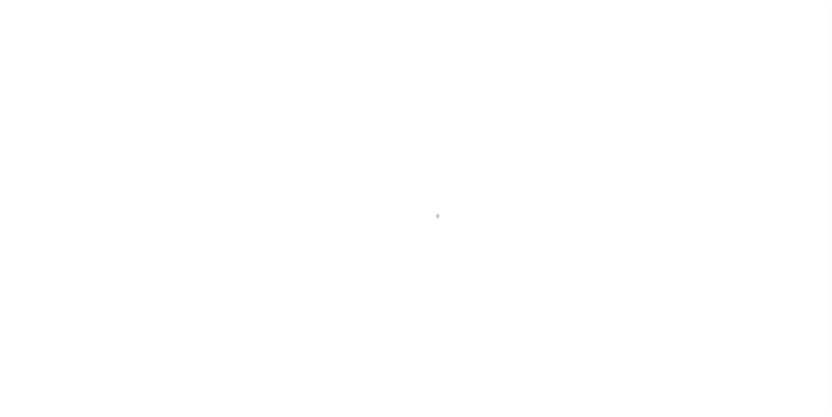
select select "10"
select select "Escrow"
type input "[STREET_ADDRESS][PERSON_NAME]"
select select
type input "[GEOGRAPHIC_DATA]"
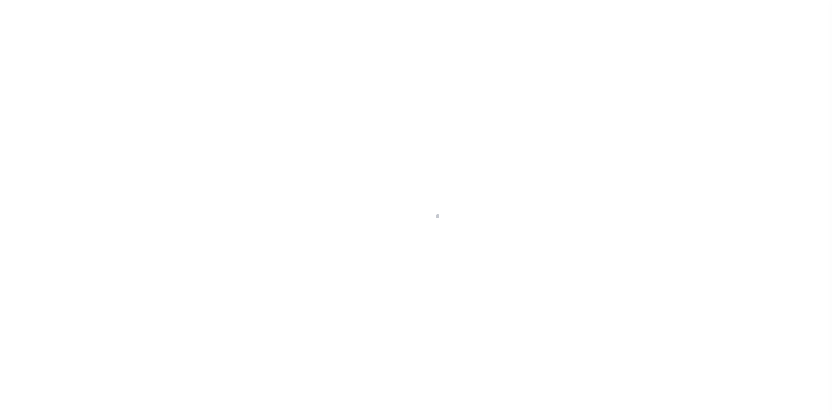
type input "a0kUS000006ioKD"
type input "[GEOGRAPHIC_DATA]"
select select
type textarea "LEGAL REQUIRED"
type textarea "Liability Limited to Customer Provided Parcel"
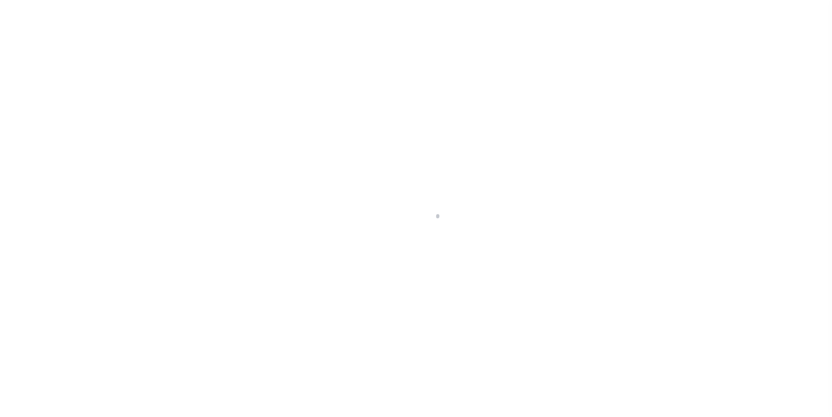
select select "25066"
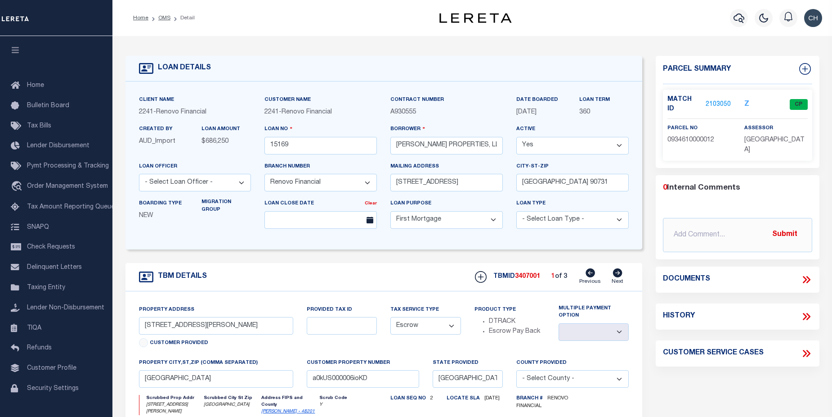
click at [720, 100] on link "2103050" at bounding box center [718, 104] width 25 height 9
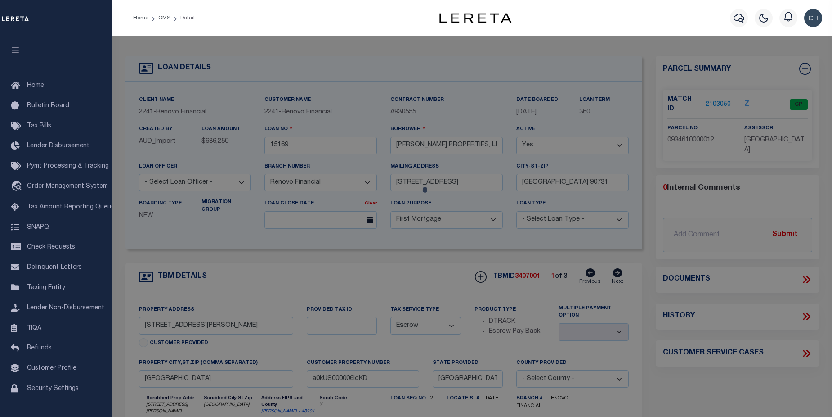
checkbox input "false"
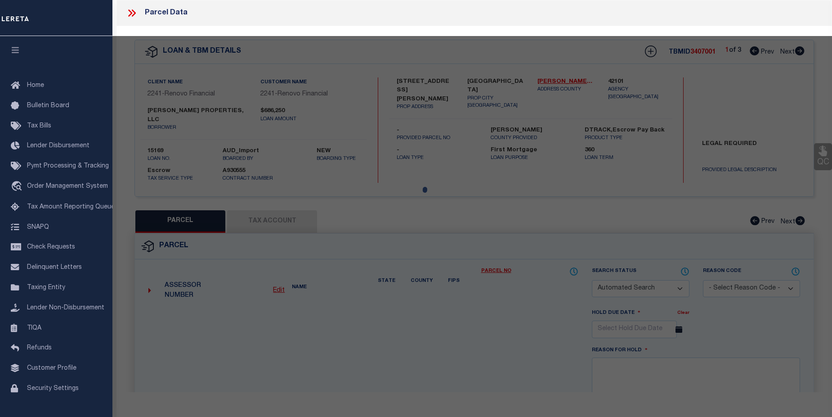
select select "CP"
type input "CHOUDRY GROUP INC"
select select "AGW"
select select "LEG"
type input "6713 Biggs Court"
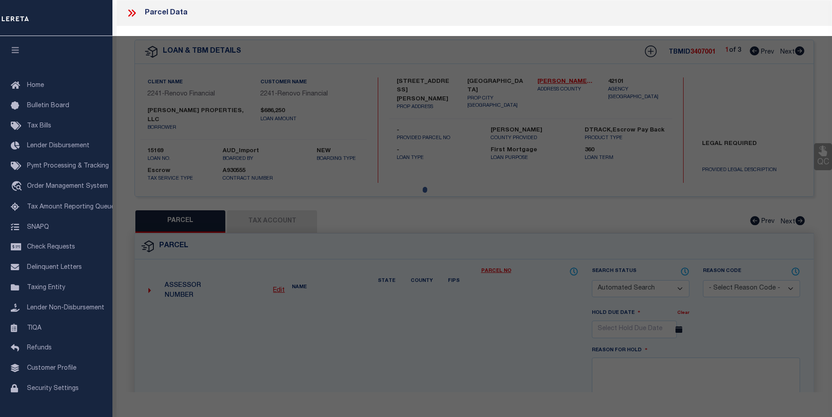
type input "HOUSTON TX 77061"
type textarea "LT 12 BLK 67 GLENBROOK VALLEY SEC 7 EXTN"
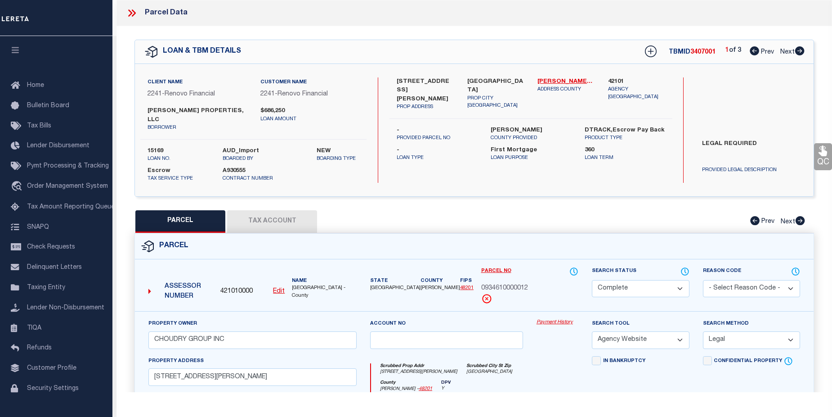
click at [560, 329] on div "Payment History" at bounding box center [557, 337] width 55 height 37
click at [558, 326] on link "Payment History" at bounding box center [558, 323] width 42 height 8
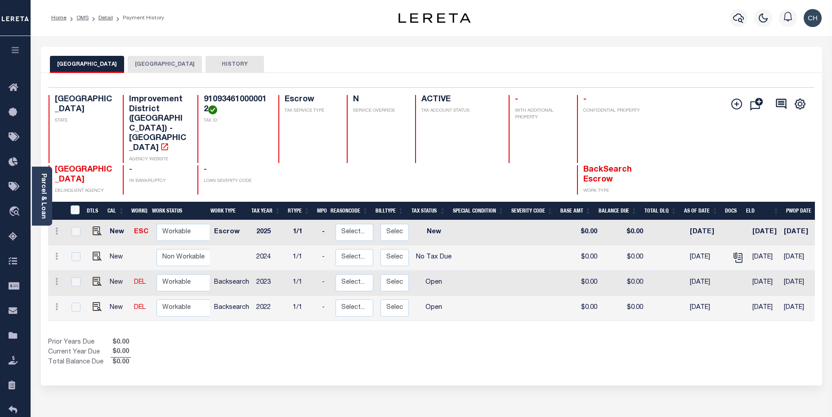
click at [157, 63] on button "[GEOGRAPHIC_DATA]" at bounding box center [165, 64] width 74 height 17
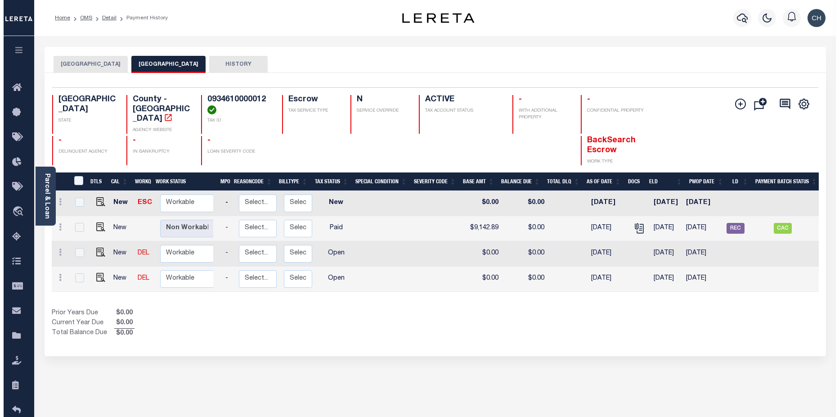
scroll to position [0, 101]
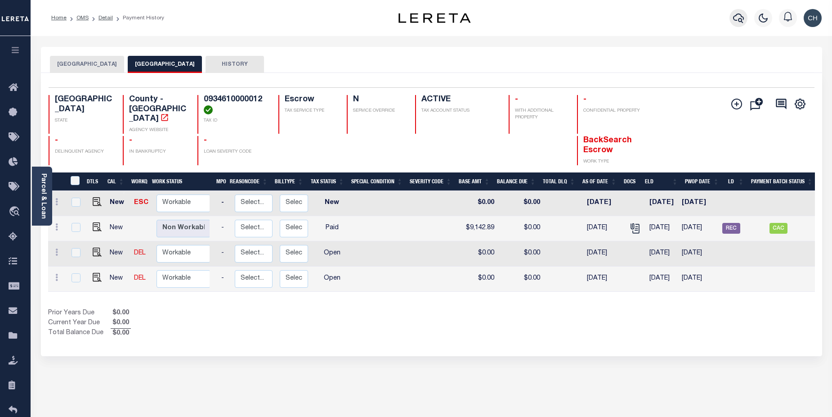
click at [740, 19] on icon "button" at bounding box center [738, 17] width 11 height 9
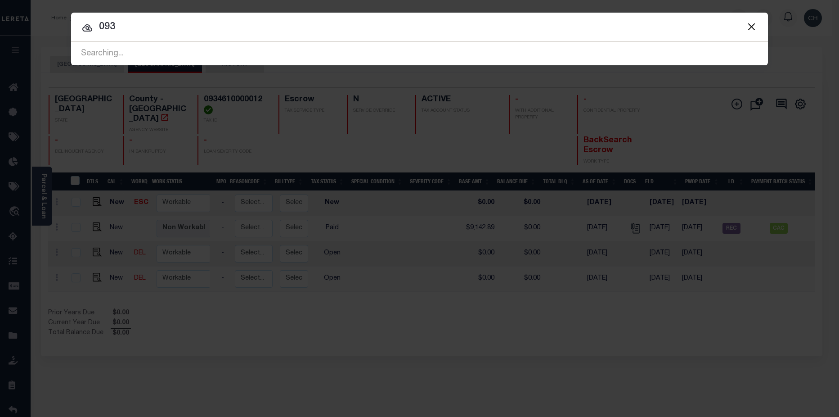
drag, startPoint x: 130, startPoint y: 28, endPoint x: 108, endPoint y: 35, distance: 23.1
click at [94, 29] on input "093" at bounding box center [419, 27] width 697 height 16
type input "15169"
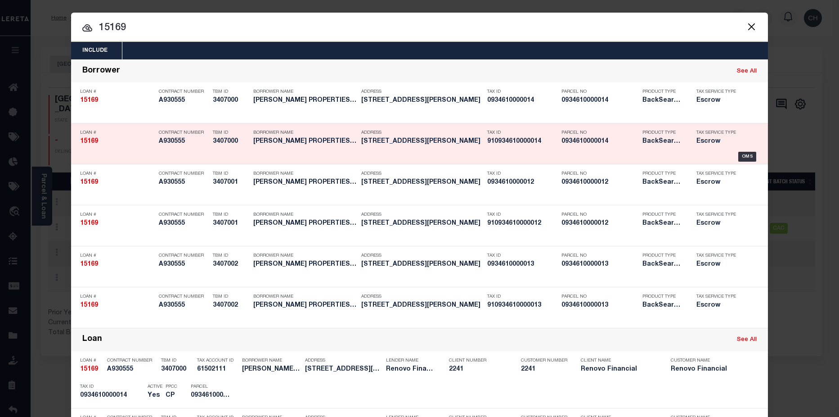
click at [618, 141] on h5 "0934610000014" at bounding box center [599, 142] width 76 height 8
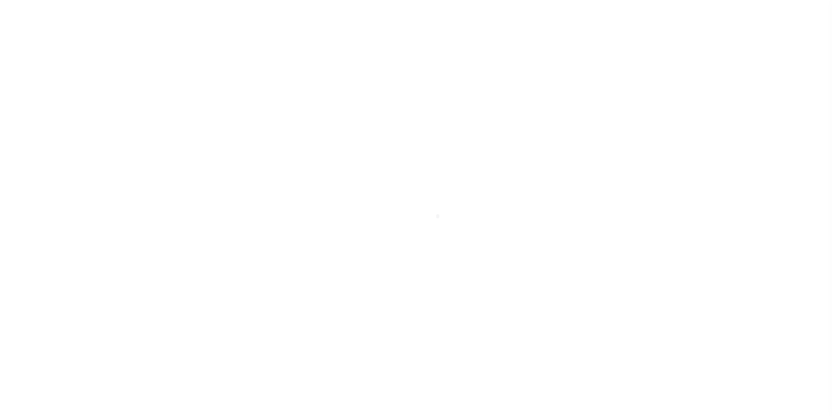
select select "25066"
select select "10"
select select "Escrow"
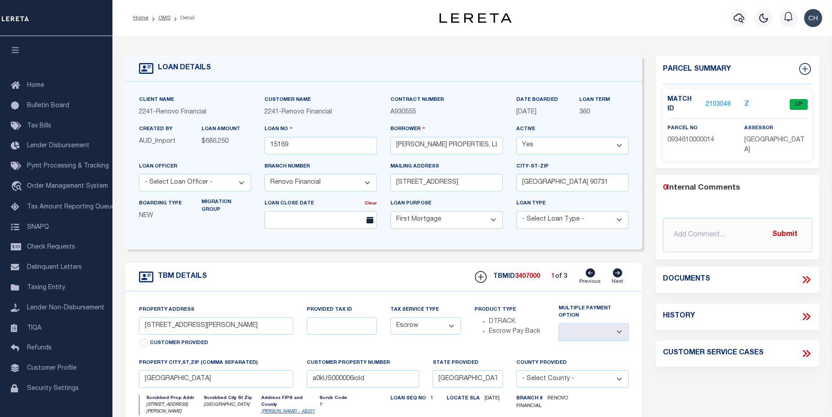
click at [710, 101] on link "2103049" at bounding box center [718, 104] width 25 height 9
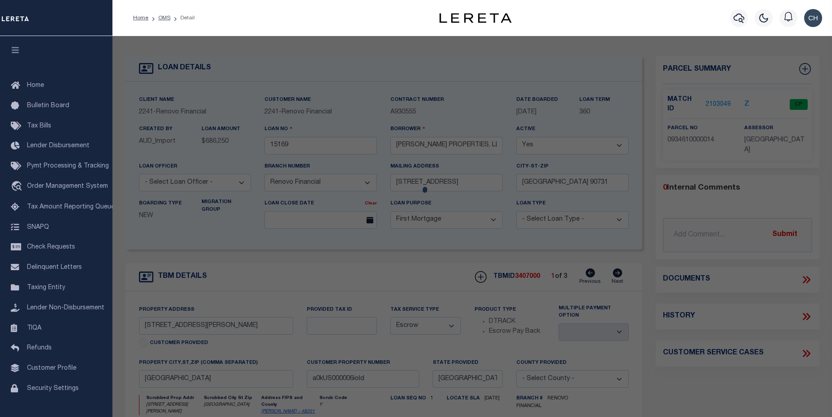
checkbox input "false"
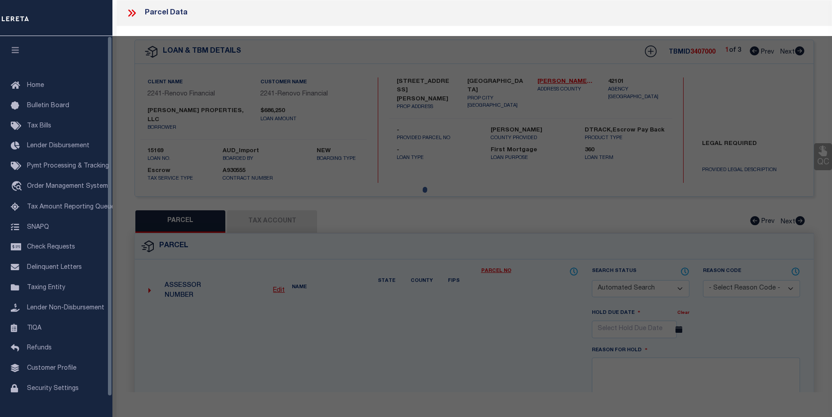
select select "CP"
type input "CHOUDRY GROUP INC"
select select "AGW"
select select "LEG"
type input "6712 BIGGS CT"
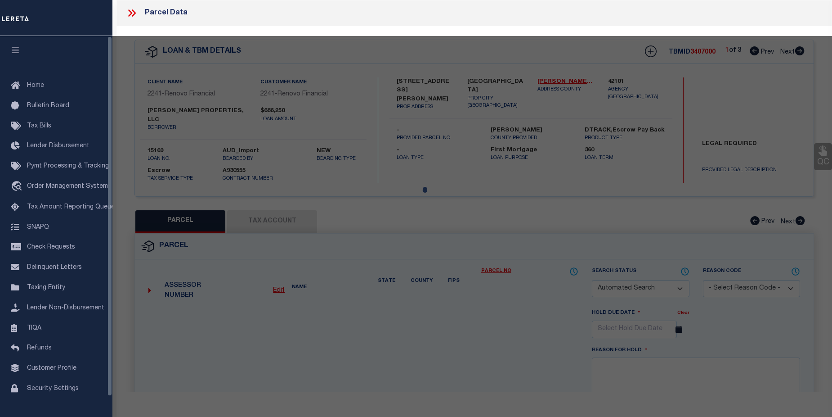
type input "HOUSTON, TX 77061"
type textarea "LT 14 BLK 67 [GEOGRAPHIC_DATA] 7 EXTN"
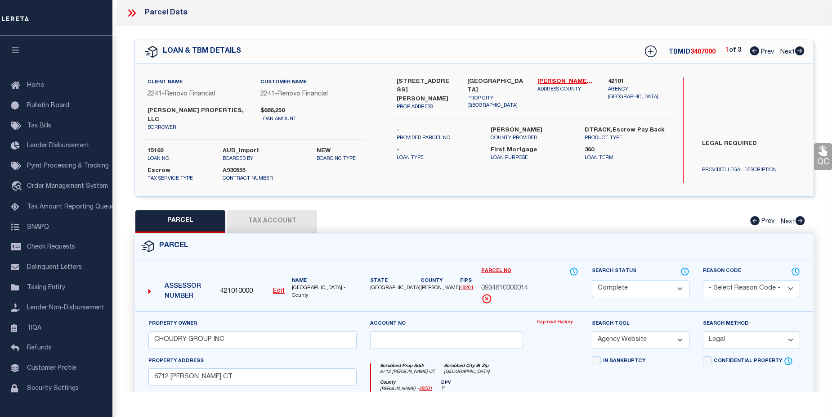
click at [548, 324] on link "Payment History" at bounding box center [558, 323] width 42 height 8
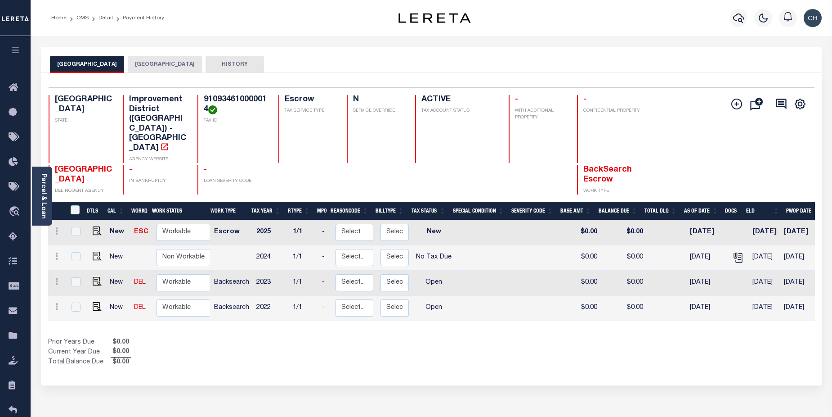
click at [167, 61] on button "[GEOGRAPHIC_DATA]" at bounding box center [165, 64] width 74 height 17
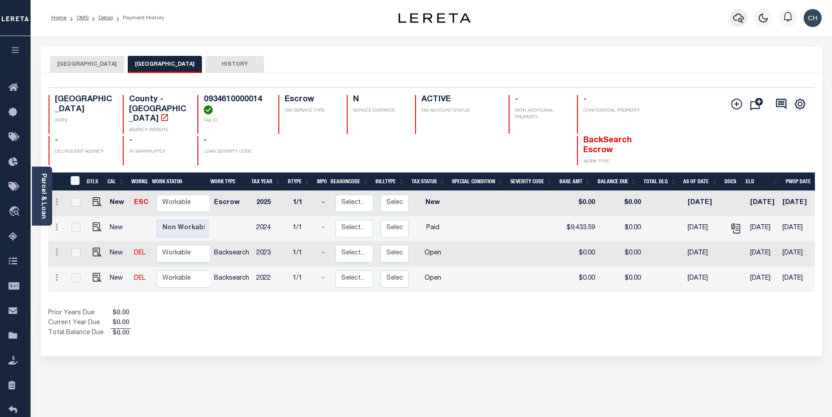
click at [735, 20] on icon "button" at bounding box center [738, 17] width 11 height 9
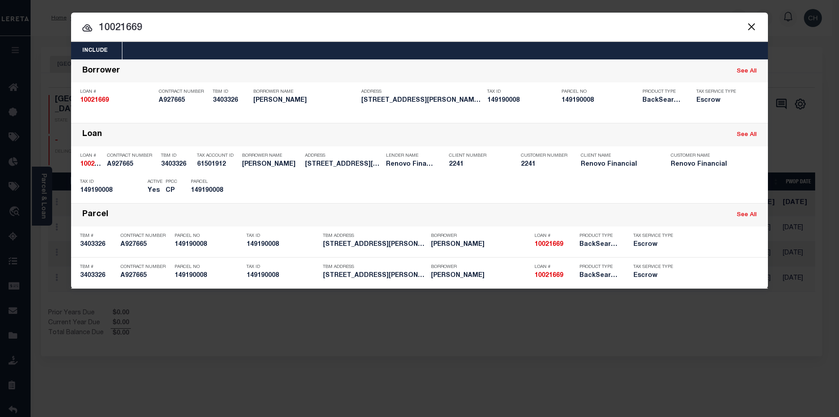
drag, startPoint x: 159, startPoint y: 31, endPoint x: 90, endPoint y: 37, distance: 70.1
click at [90, 37] on div "Include Loans TBM Customers Borrowers Payments (Lender Non-Disb) Payments (Lend…" at bounding box center [419, 151] width 697 height 276
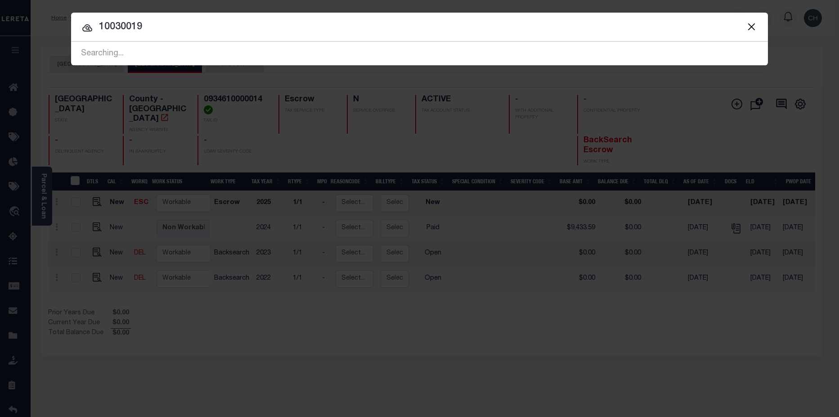
type input "10030019"
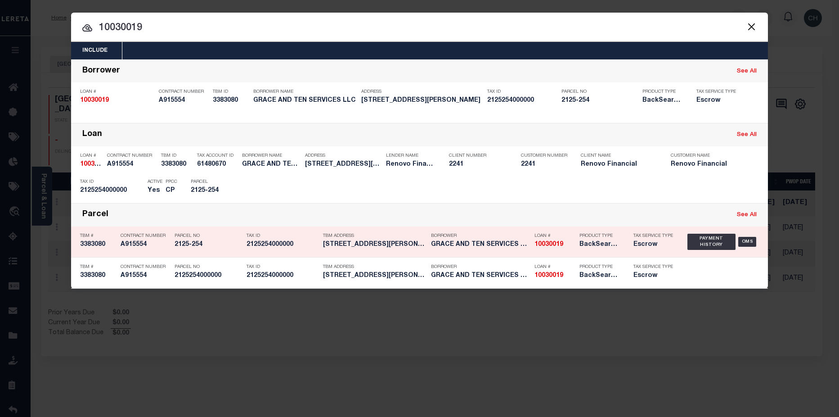
click at [598, 243] on h5 "BackSearch,Escrow" at bounding box center [599, 245] width 40 height 8
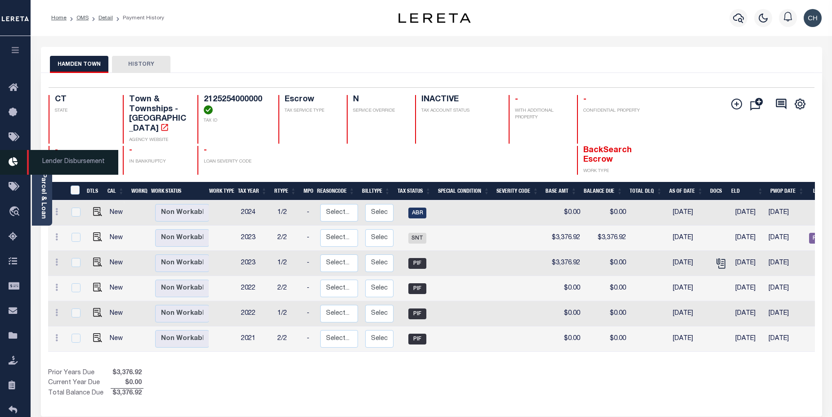
click at [9, 165] on icon at bounding box center [16, 162] width 14 height 11
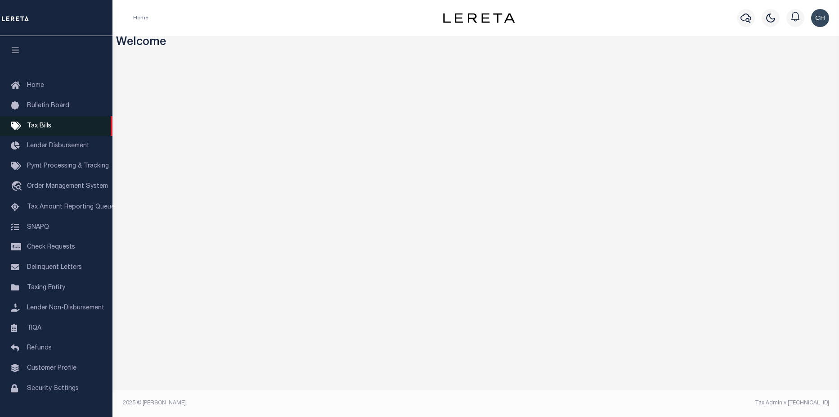
click at [45, 126] on span "Tax Bills" at bounding box center [39, 126] width 24 height 6
